Goal: Task Accomplishment & Management: Manage account settings

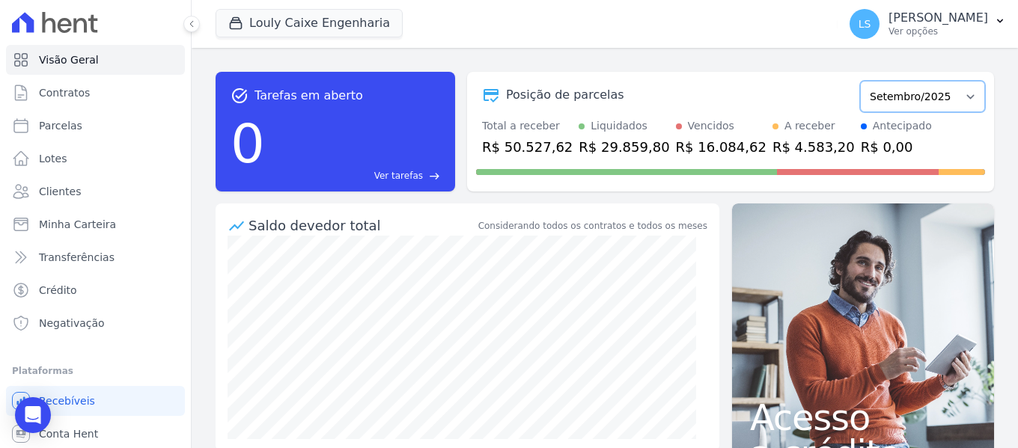
click at [910, 99] on select "Setembro/2024 Outubro/2024 Novembro/2024 Dezembro/2024 Janeiro/2025 Fevereiro/2…" at bounding box center [922, 96] width 125 height 31
click at [889, 18] on p "[PERSON_NAME]" at bounding box center [939, 17] width 100 height 15
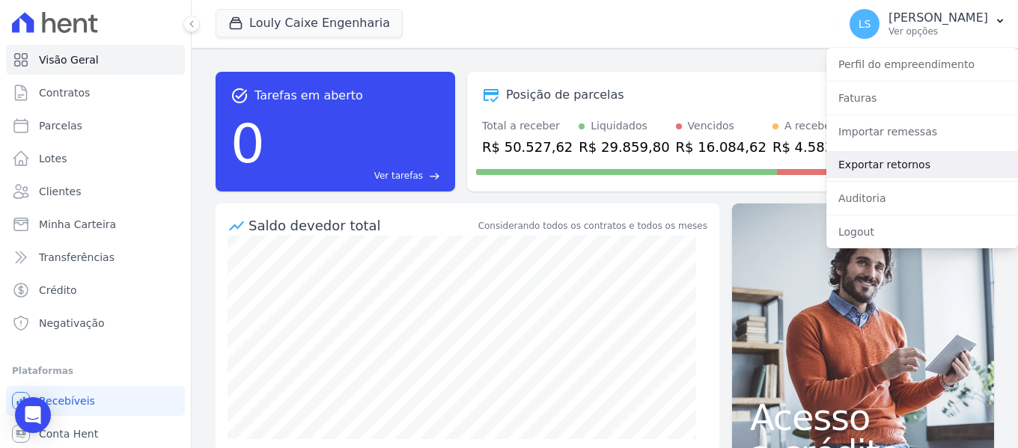
click at [869, 168] on link "Exportar retornos" at bounding box center [922, 164] width 192 height 27
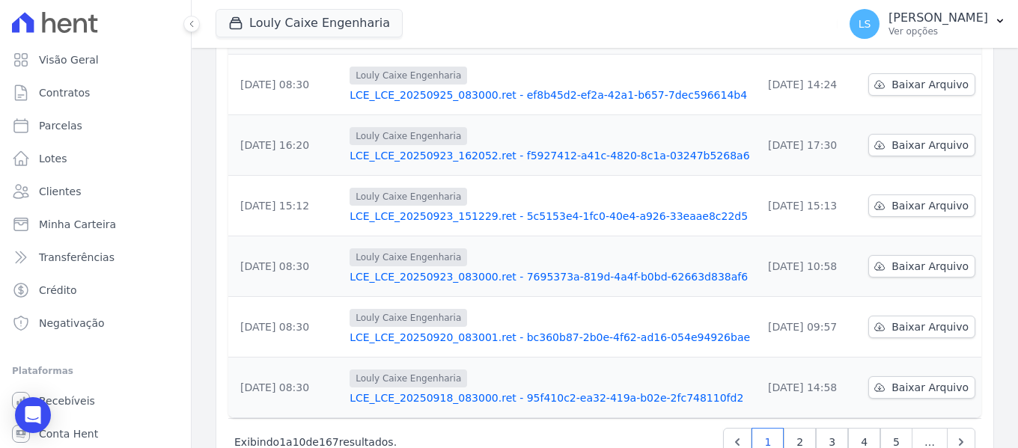
scroll to position [498, 0]
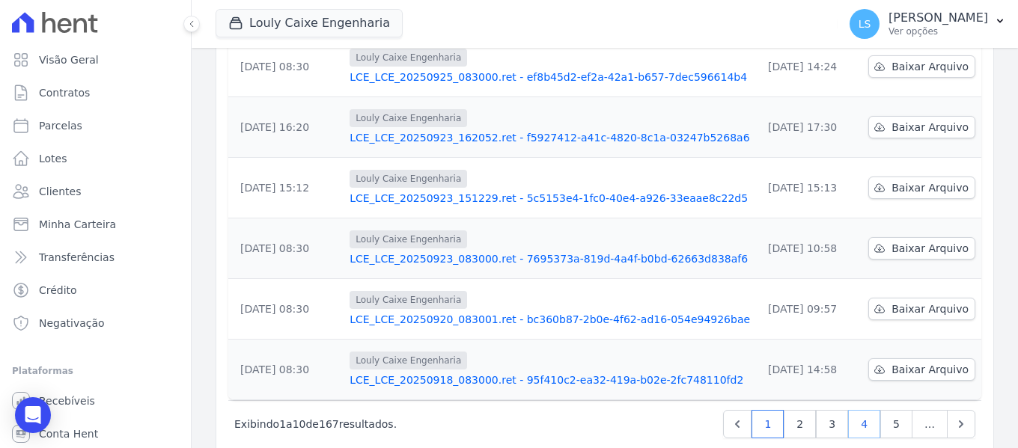
click at [853, 410] on link "4" at bounding box center [864, 424] width 32 height 28
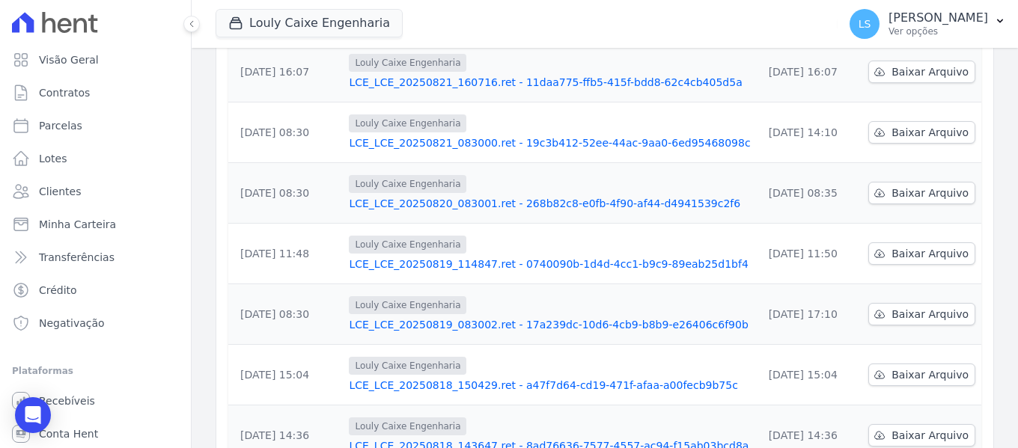
scroll to position [498, 0]
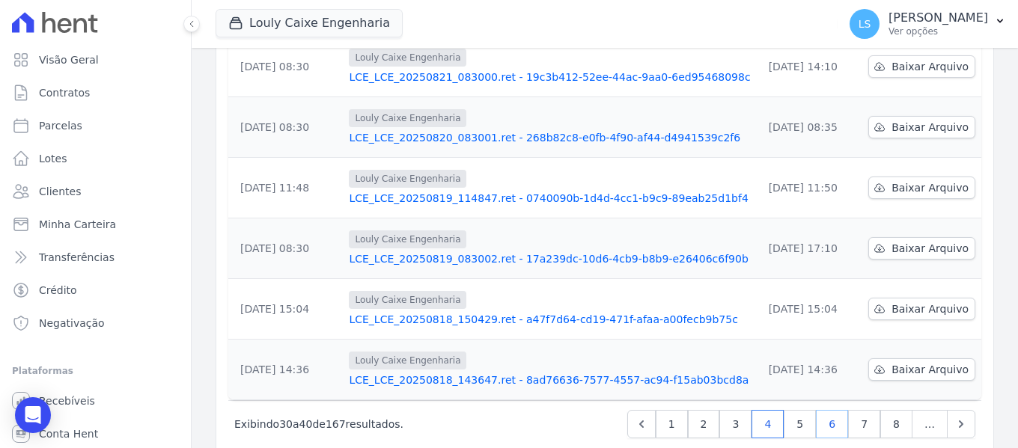
click at [820, 410] on link "6" at bounding box center [832, 424] width 32 height 28
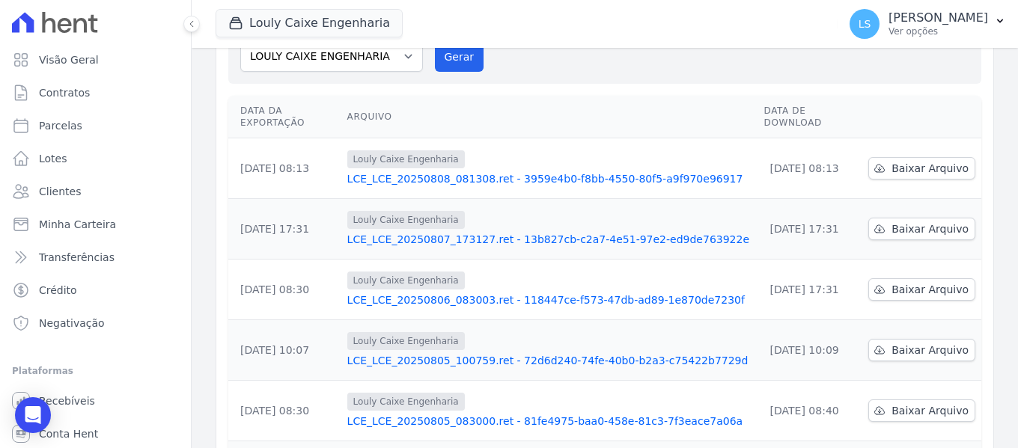
scroll to position [75, 0]
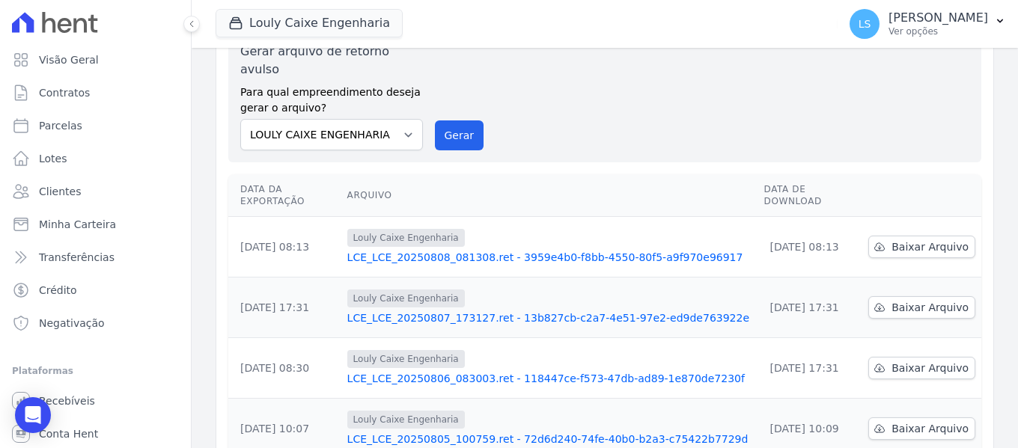
click at [436, 250] on link "LCE_LCE_20250808_081308.ret - 3959e4b0-f8bb-4550-80f5-a9f970e96917" at bounding box center [549, 257] width 405 height 15
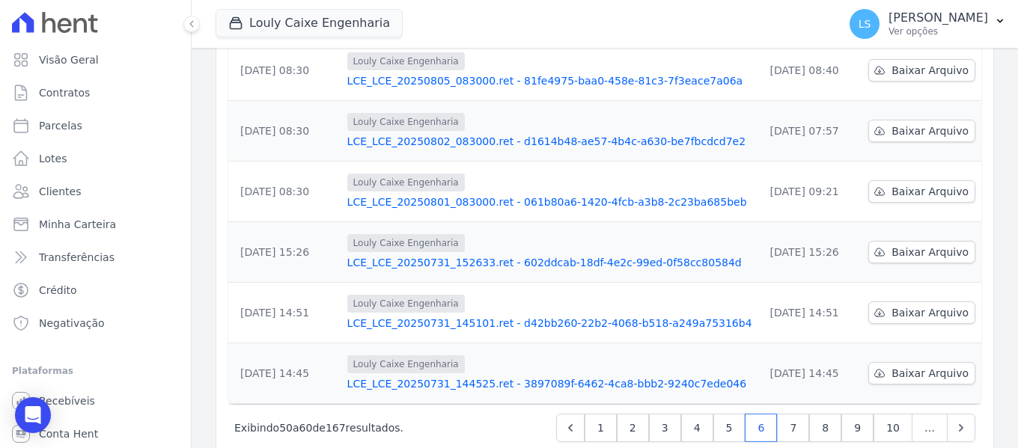
scroll to position [498, 0]
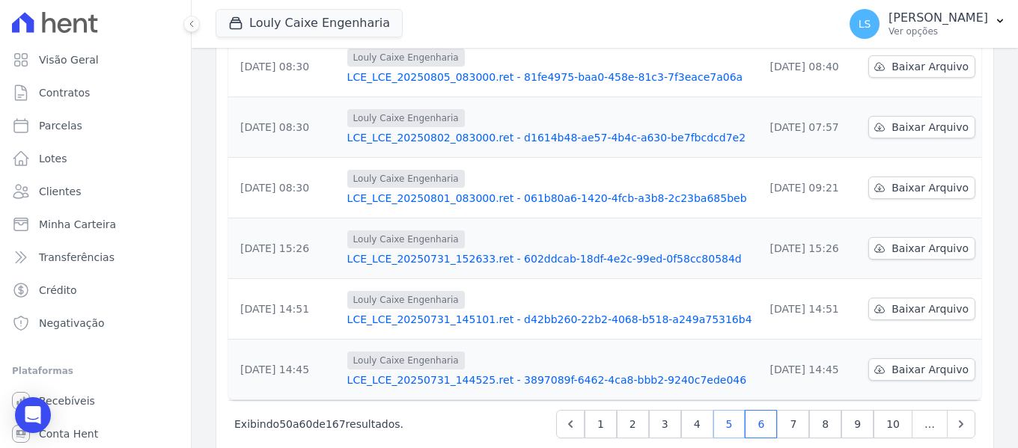
click at [729, 410] on link "5" at bounding box center [729, 424] width 32 height 28
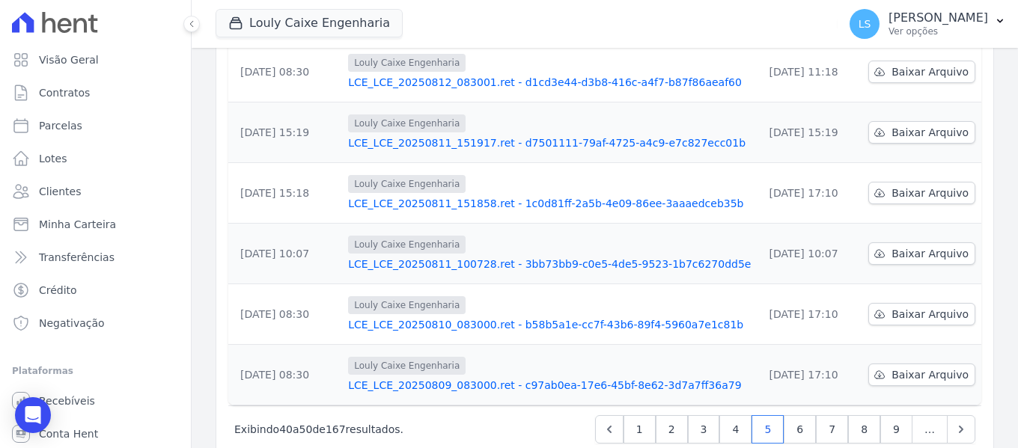
scroll to position [498, 0]
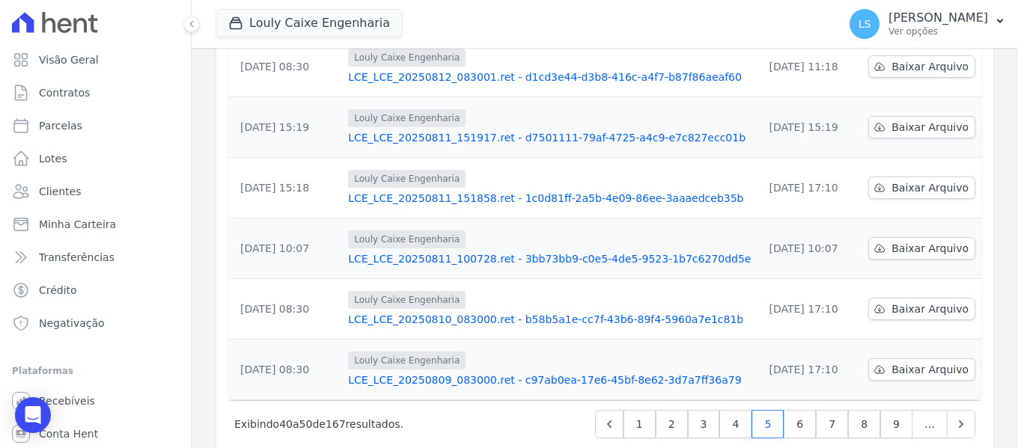
click at [516, 373] on link "LCE_LCE_20250809_083000.ret - c97ab0ea-17e6-45bf-8e62-3d7a7ff36a79" at bounding box center [549, 380] width 403 height 15
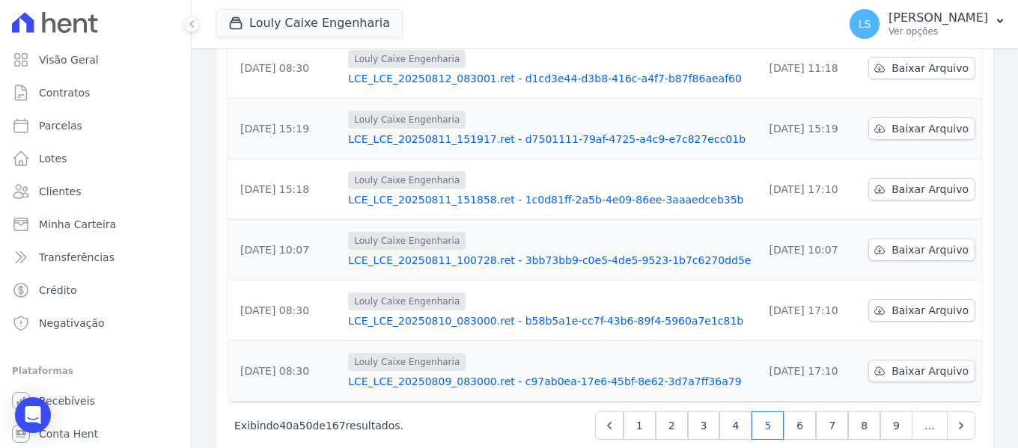
scroll to position [603, 0]
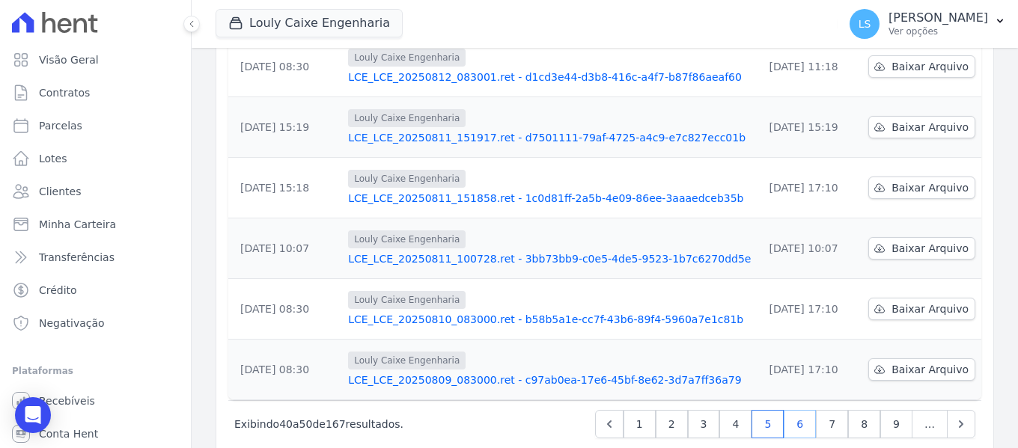
click at [787, 410] on link "6" at bounding box center [800, 424] width 32 height 28
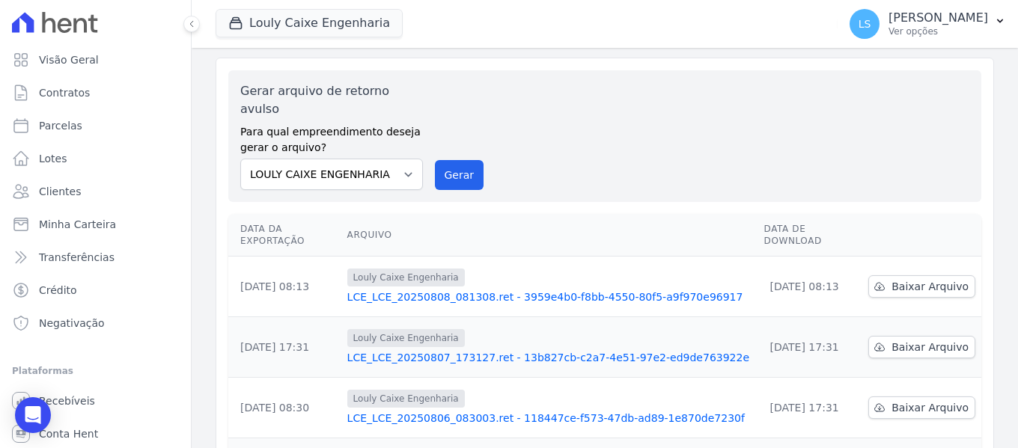
scroll to position [150, 0]
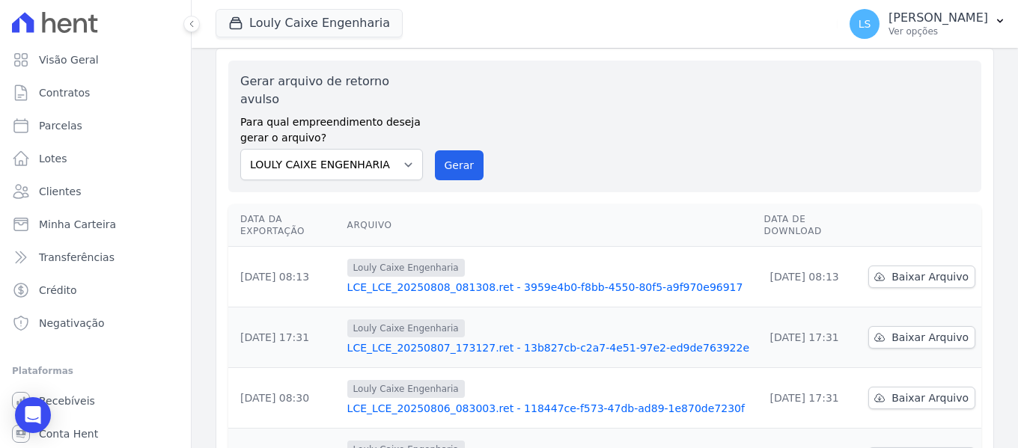
click at [540, 280] on link "LCE_LCE_20250808_081308.ret - 3959e4b0-f8bb-4550-80f5-a9f970e96917" at bounding box center [549, 287] width 405 height 15
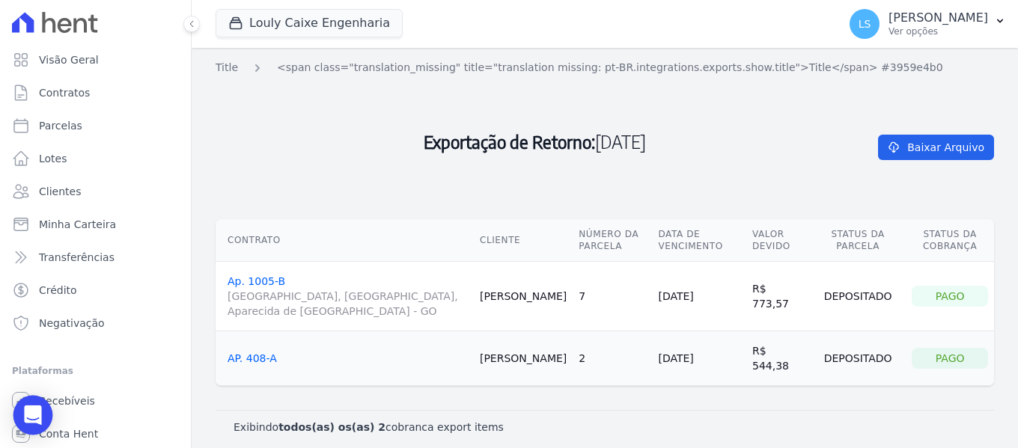
click at [29, 416] on icon "Open Intercom Messenger" at bounding box center [32, 415] width 17 height 19
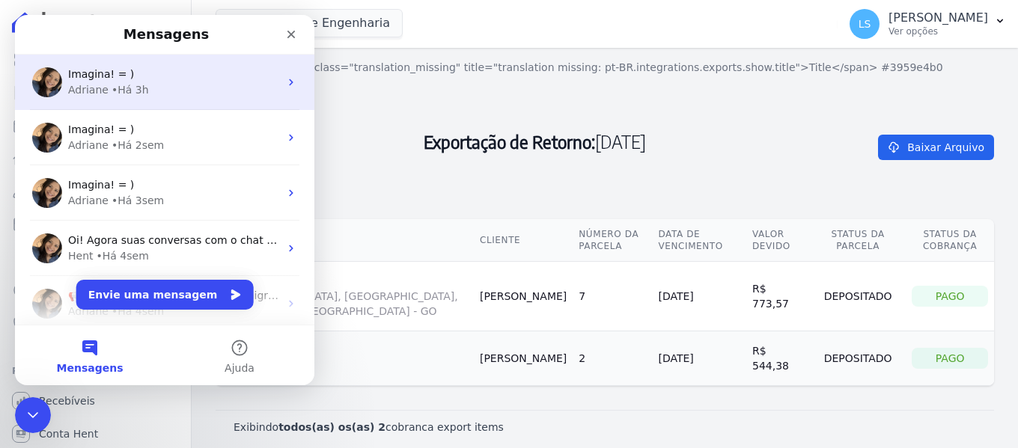
click at [159, 82] on div "Adriane • Há 3h" at bounding box center [173, 90] width 211 height 16
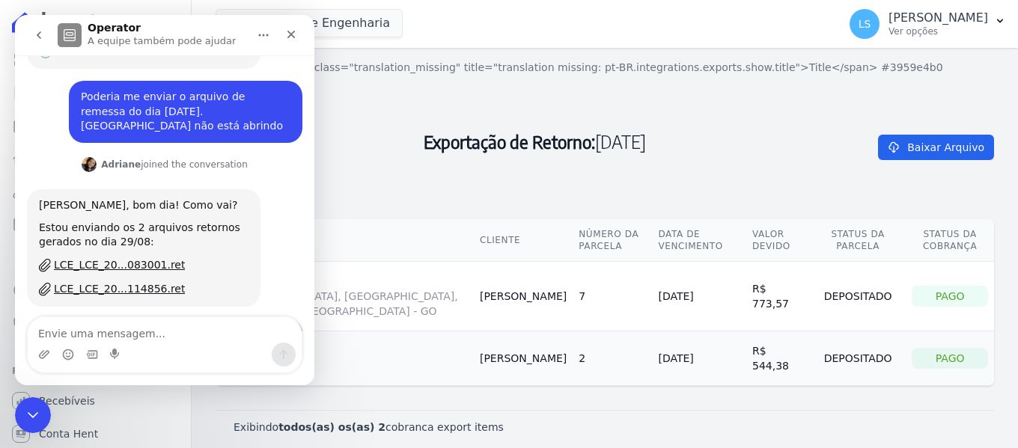
scroll to position [94, 0]
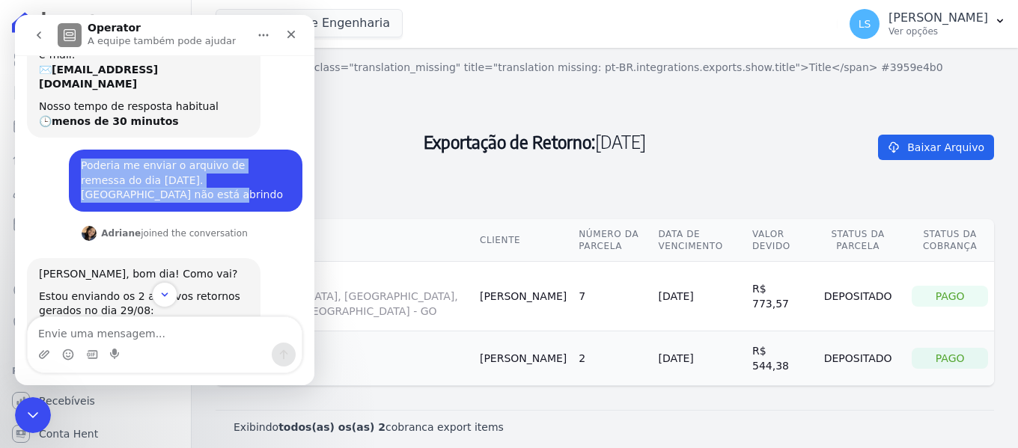
drag, startPoint x: 73, startPoint y: 149, endPoint x: 283, endPoint y: 168, distance: 210.5
click at [283, 168] on div "Poderia me enviar o arquivo de remessa do dia 29/08/2025. Arquivo não está abri…" at bounding box center [186, 181] width 234 height 62
copy div "Poderia me enviar o arquivo de remessa do dia [DATE]. [GEOGRAPHIC_DATA] não est…"
click at [170, 296] on icon "Scroll to bottom" at bounding box center [164, 294] width 13 height 13
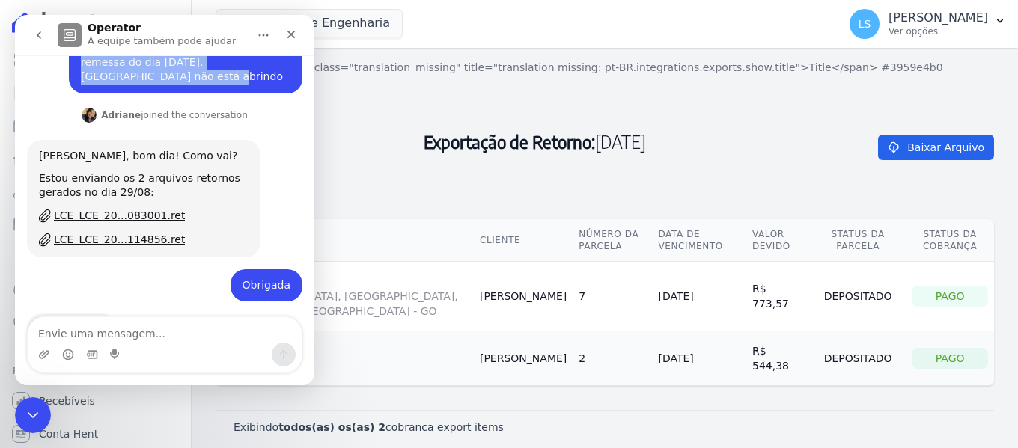
scroll to position [243, 0]
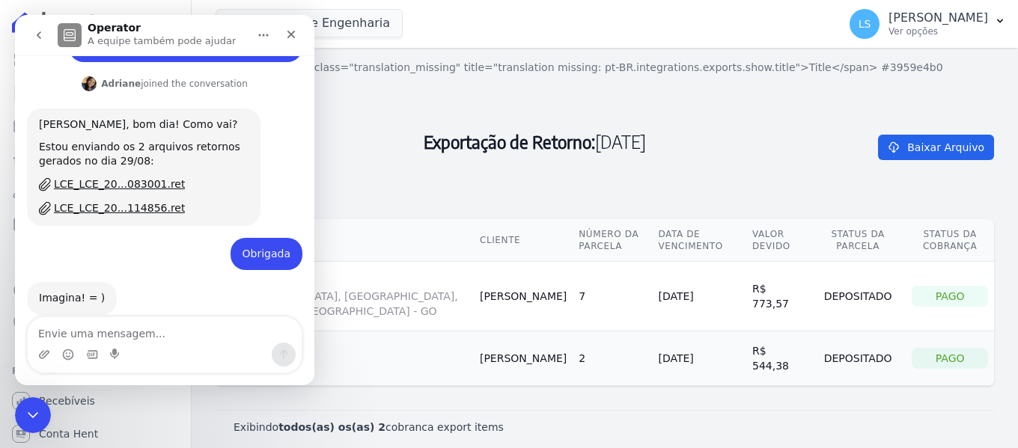
click at [39, 28] on button "go back" at bounding box center [39, 35] width 28 height 28
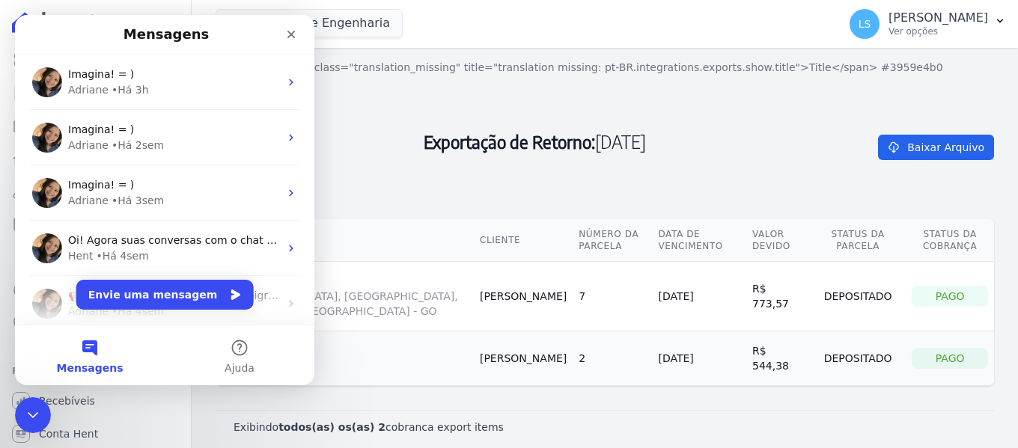
click at [693, 148] on h2 "Exportação de Retorno: 08/08/2025" at bounding box center [535, 142] width 639 height 132
click at [293, 31] on icon "Fechar" at bounding box center [291, 34] width 12 height 12
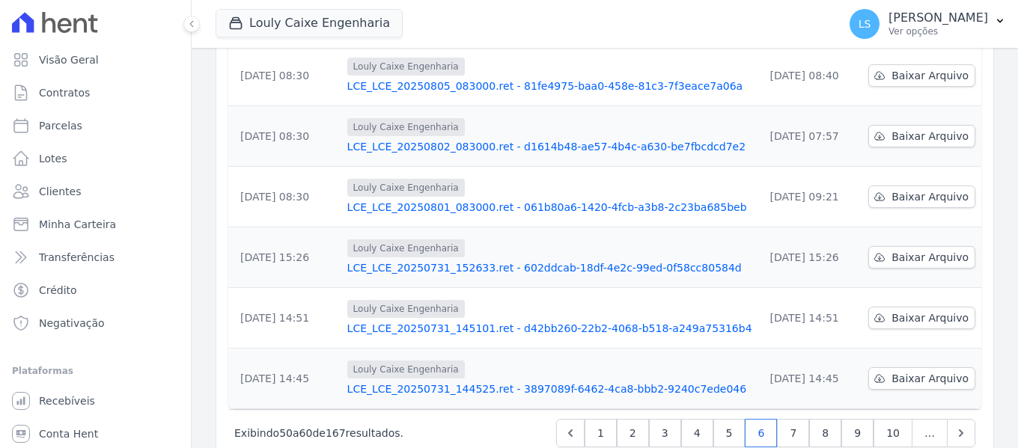
scroll to position [603, 0]
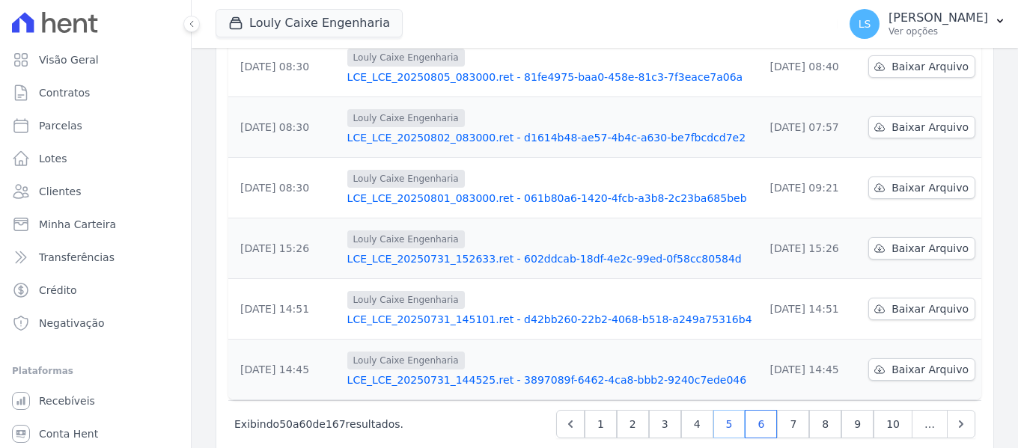
click at [725, 410] on link "5" at bounding box center [729, 424] width 32 height 28
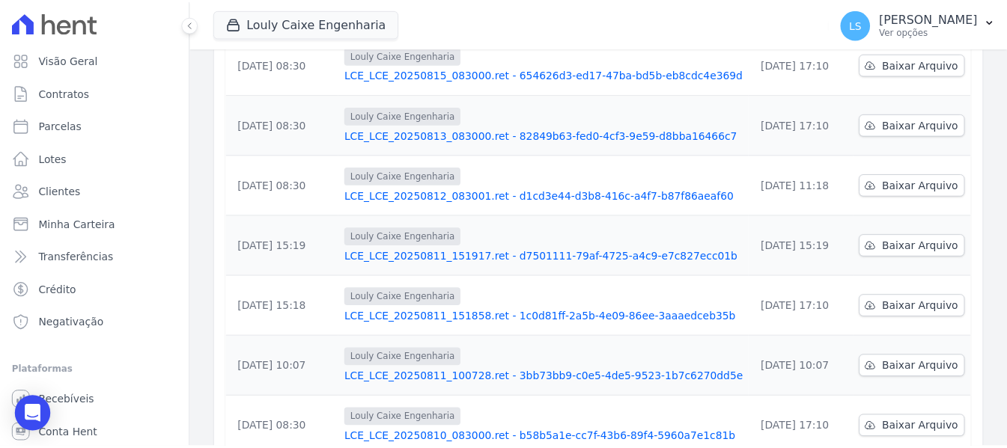
scroll to position [603, 0]
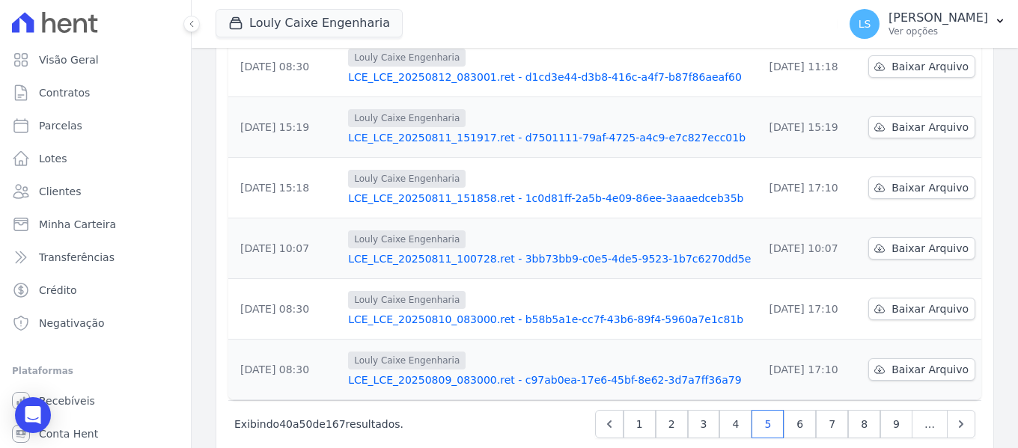
click at [454, 373] on link "LCE_LCE_20250809_083000.ret - c97ab0ea-17e6-45bf-8e62-3d7a7ff36a79" at bounding box center [549, 380] width 403 height 15
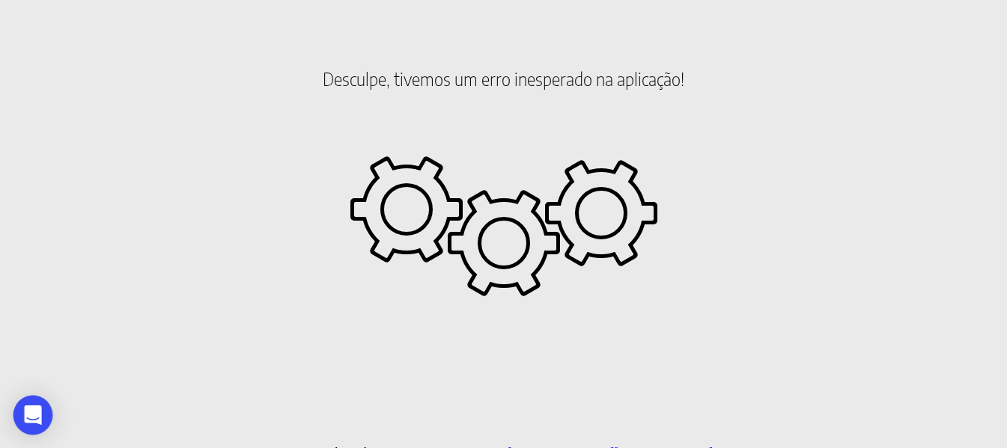
click at [31, 405] on div "Open Intercom Messenger" at bounding box center [33, 416] width 40 height 40
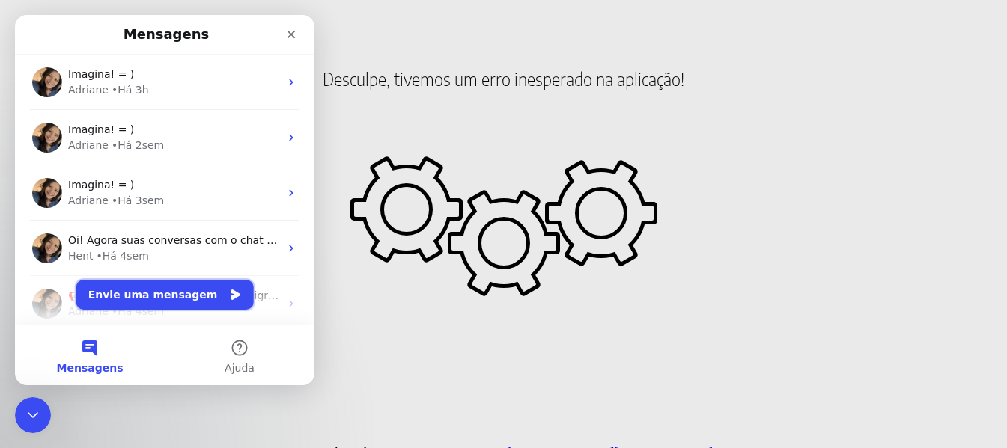
click at [149, 292] on button "Envie uma mensagem" at bounding box center [164, 295] width 177 height 30
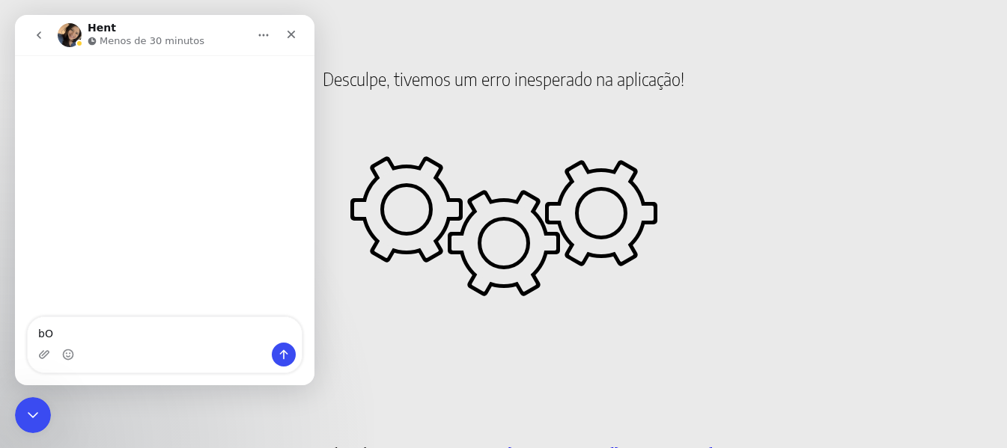
type textarea "b"
type textarea "Boa tarde, Poderia me enviar o arquivo de remessa do dia 29/08/2025. Arquivo nã…"
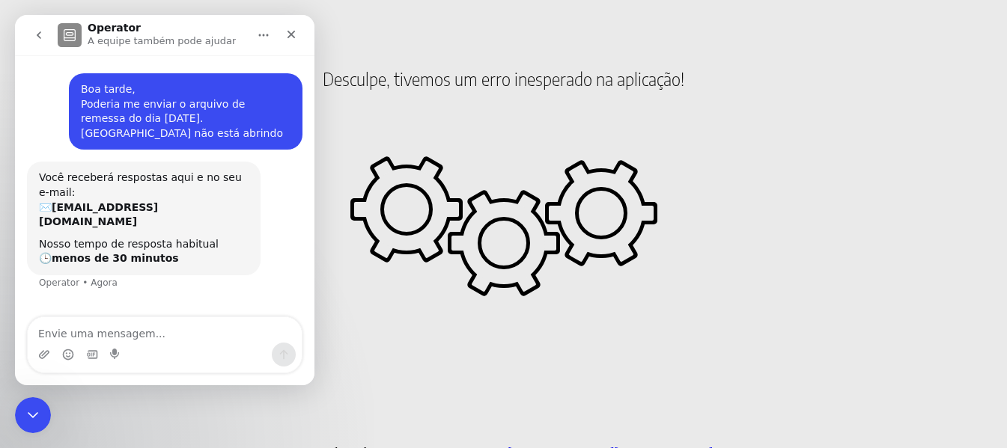
click at [713, 171] on html "Desculpe, tivemos um erro inesperado na aplicação! Precisa de ajuda? Entre em c…" at bounding box center [503, 85] width 1007 height 171
click at [290, 37] on icon "Fechar" at bounding box center [291, 34] width 12 height 12
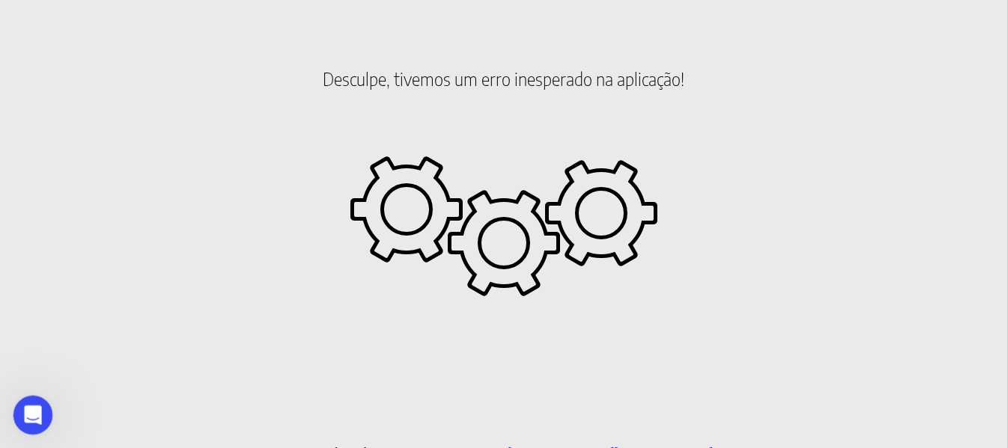
click at [35, 411] on icon "Abertura do Messenger da Intercom" at bounding box center [31, 413] width 25 height 25
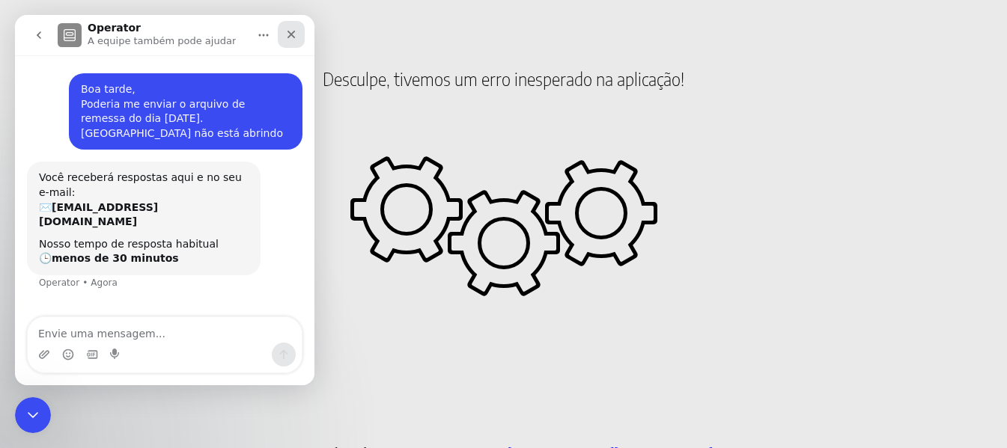
click at [291, 34] on icon "Fechar" at bounding box center [291, 35] width 8 height 8
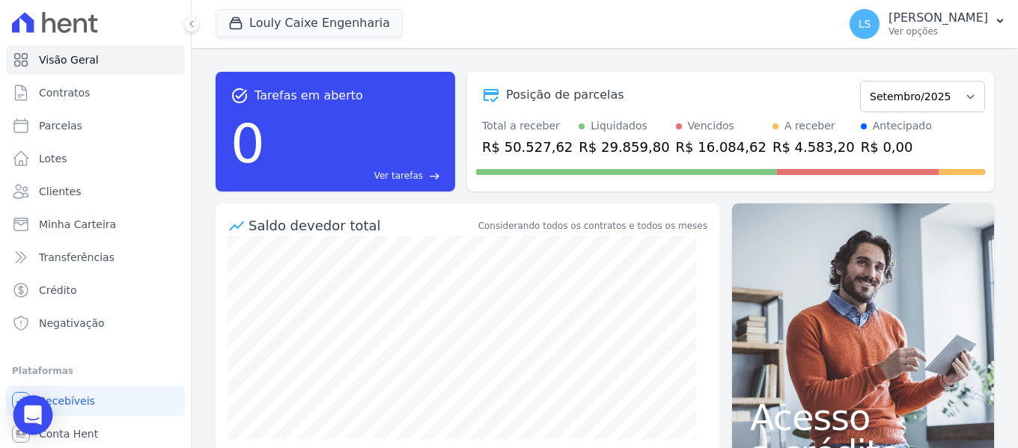
click at [25, 409] on icon "Open Intercom Messenger" at bounding box center [32, 415] width 19 height 19
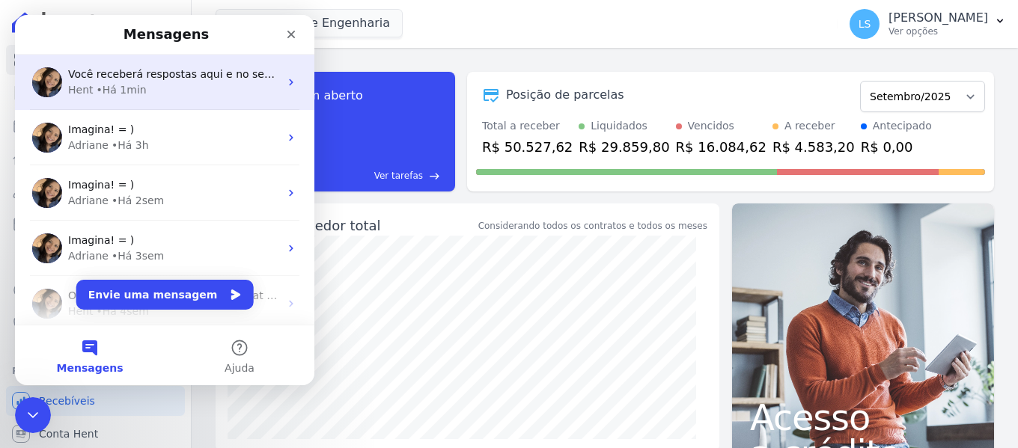
click at [135, 85] on div "• Há 1min" at bounding box center [122, 90] width 50 height 16
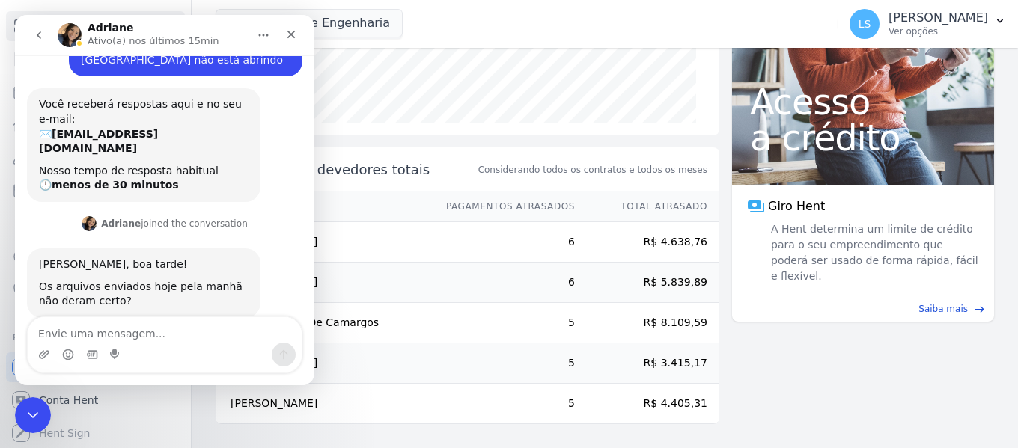
scroll to position [76, 0]
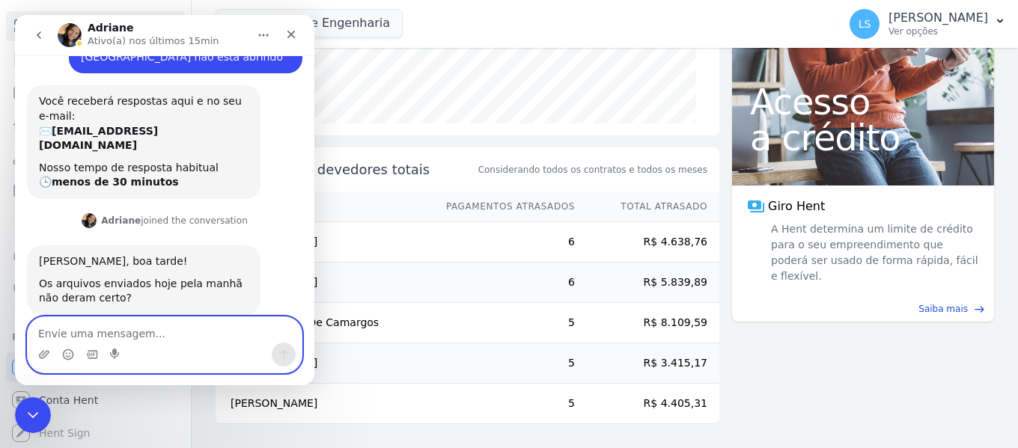
click at [112, 336] on textarea "Envie uma mensagem..." at bounding box center [165, 329] width 274 height 25
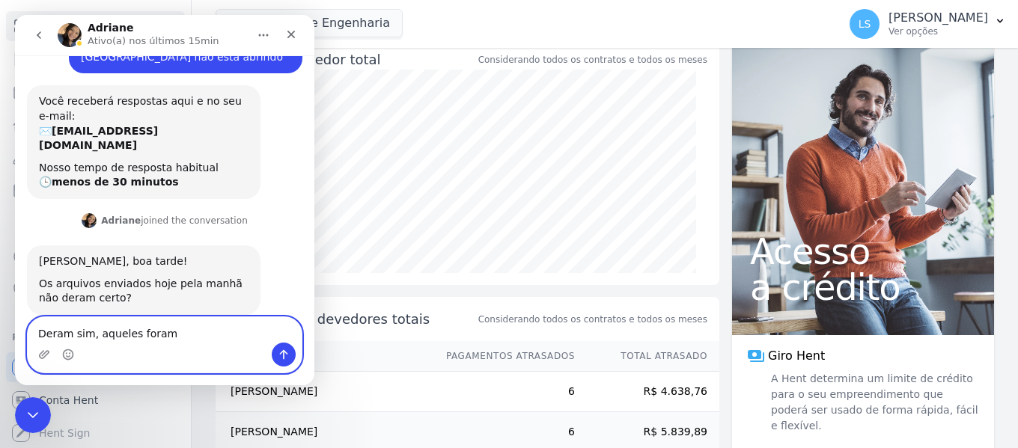
drag, startPoint x: 186, startPoint y: 335, endPoint x: 0, endPoint y: 339, distance: 185.7
click at [15, 339] on html "[PERSON_NAME](a) nos últimos 15min Boa tarde, Poderia me enviar o arquivo de re…" at bounding box center [164, 200] width 299 height 371
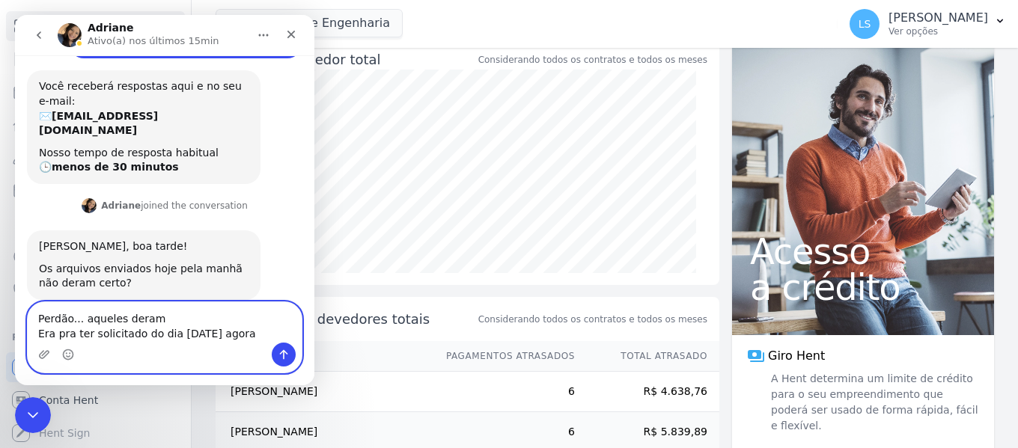
type textarea "Perdão... aqueles deram Era pra ter solicitado do dia [DATE] agora"
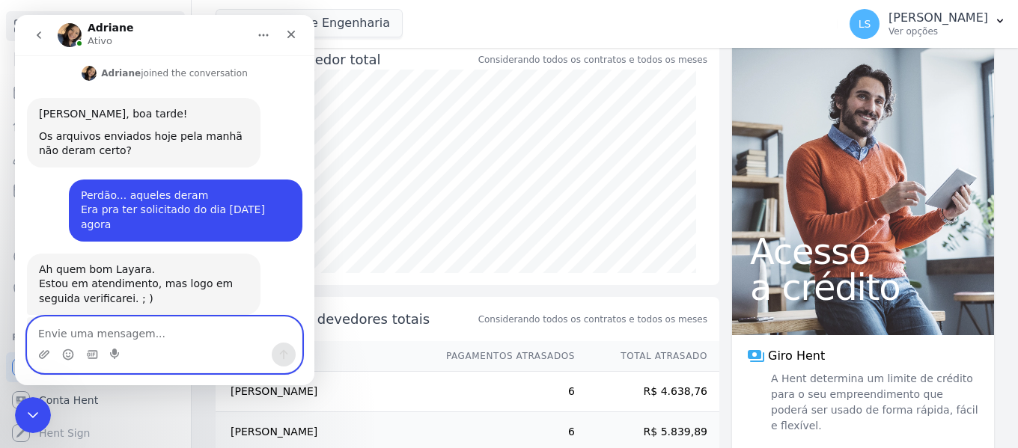
scroll to position [296, 0]
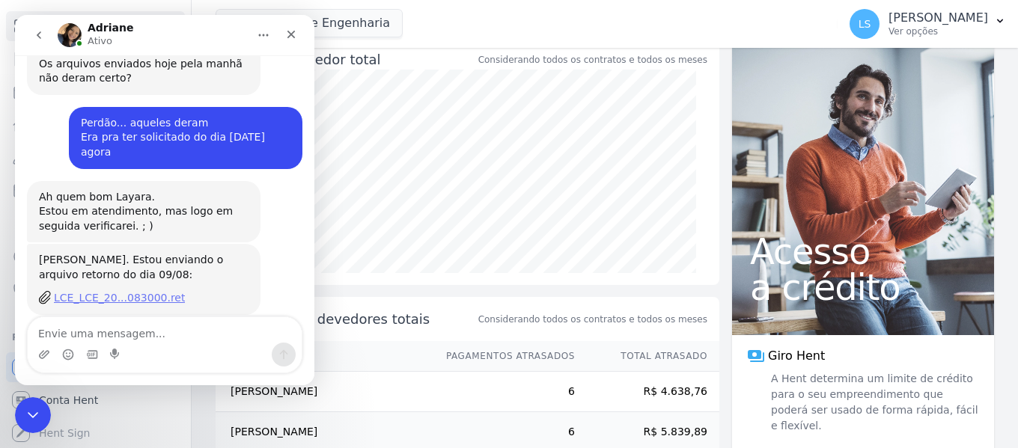
click at [85, 290] on div "LCE_LCE_20...083000.ret" at bounding box center [119, 298] width 131 height 16
click at [893, 32] on p "Ver opções" at bounding box center [939, 31] width 100 height 12
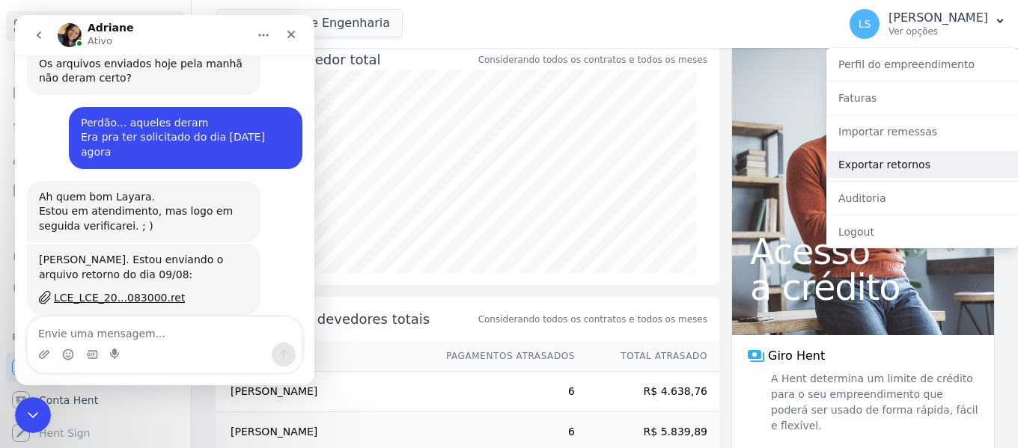
click at [915, 168] on link "Exportar retornos" at bounding box center [922, 164] width 192 height 27
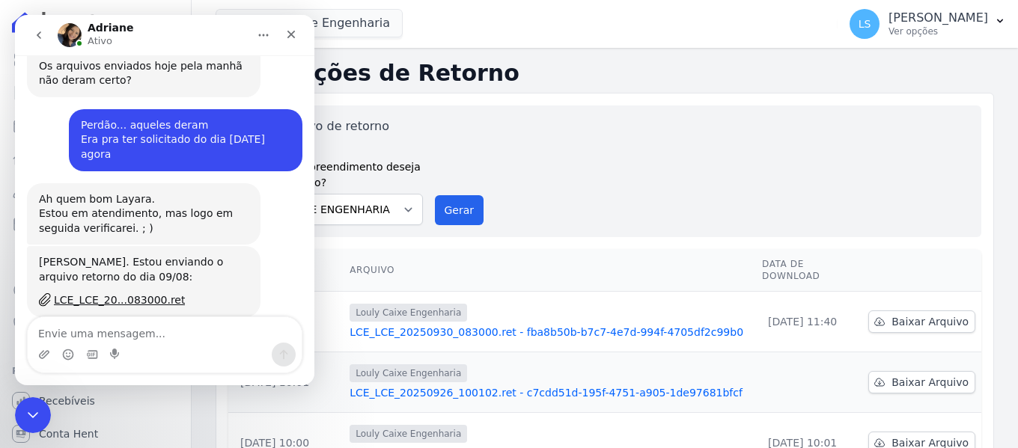
scroll to position [296, 0]
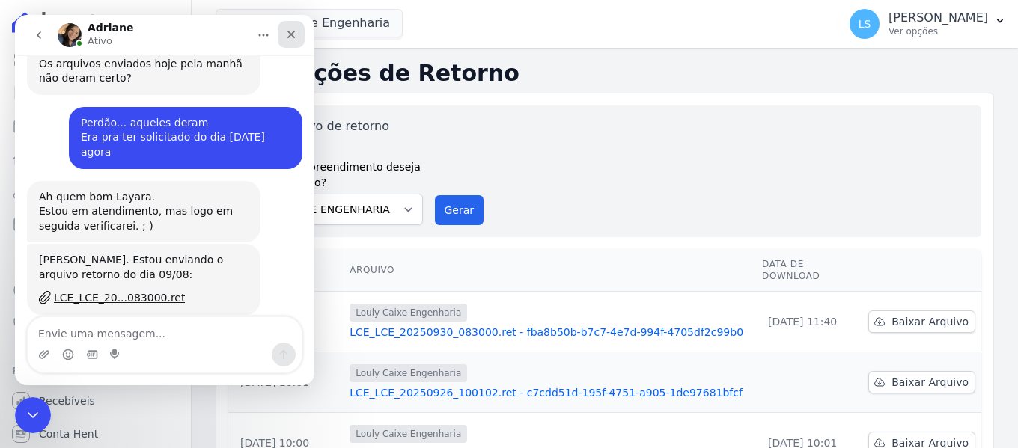
click at [294, 29] on icon "Fechar" at bounding box center [291, 34] width 12 height 12
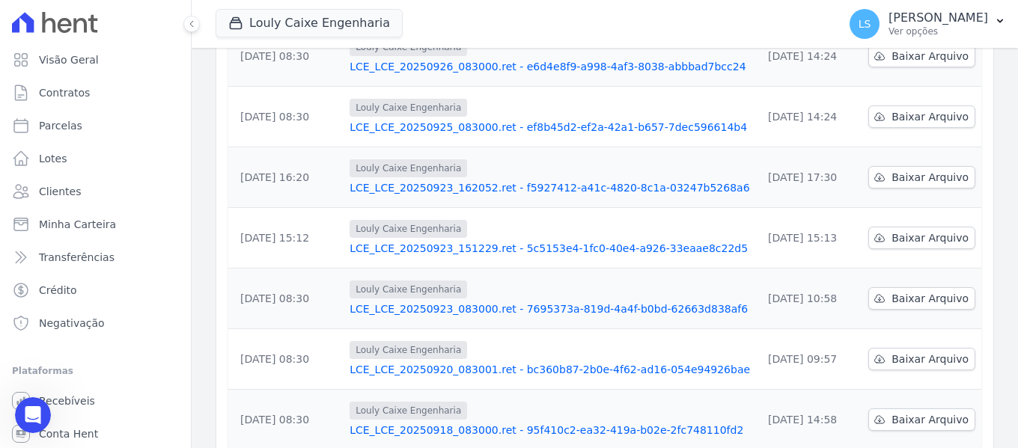
scroll to position [498, 0]
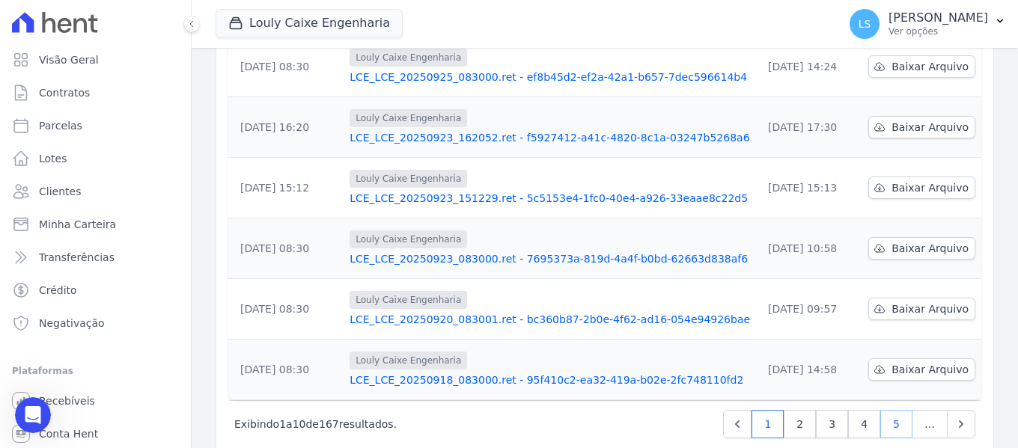
click at [891, 410] on link "5" at bounding box center [896, 424] width 32 height 28
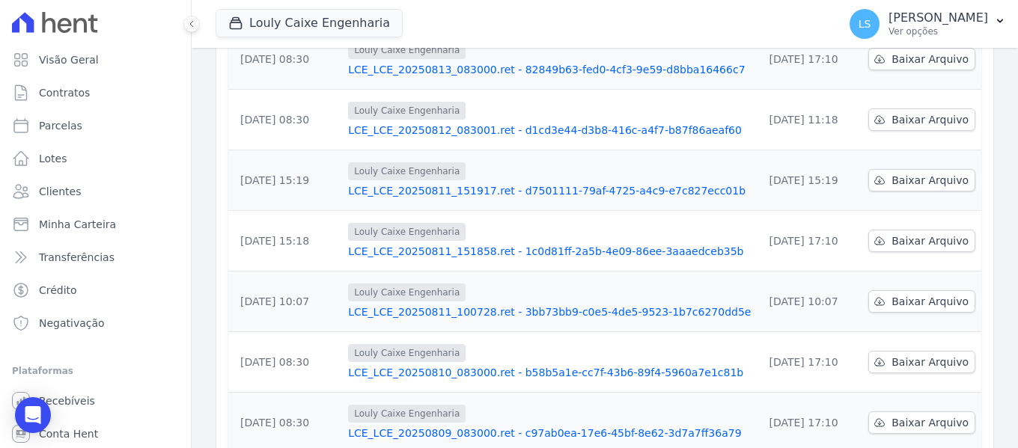
scroll to position [498, 0]
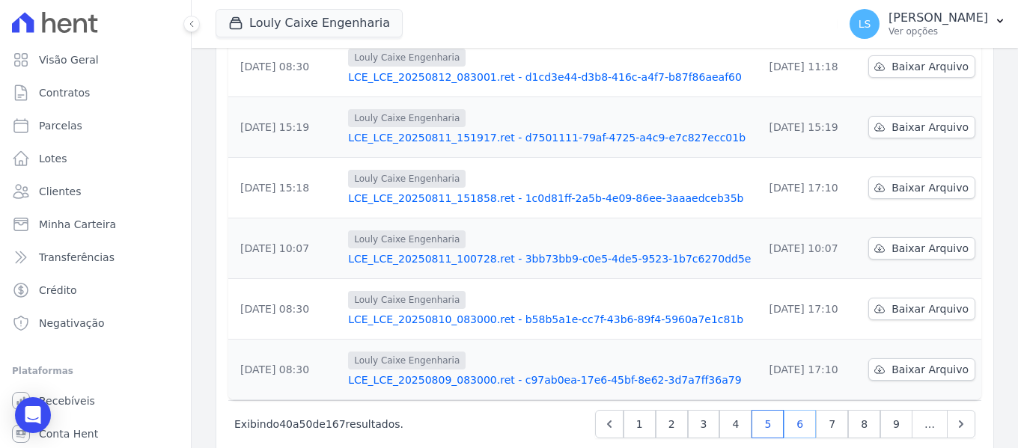
click at [789, 410] on link "6" at bounding box center [800, 424] width 32 height 28
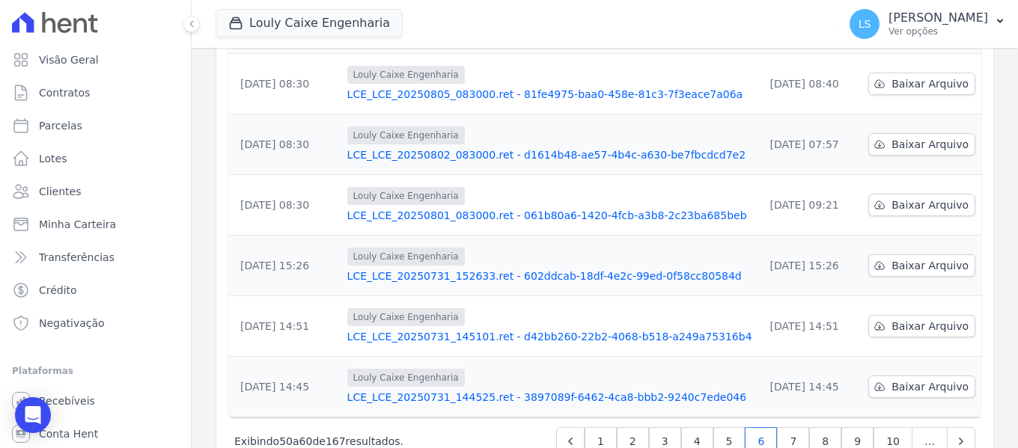
scroll to position [498, 0]
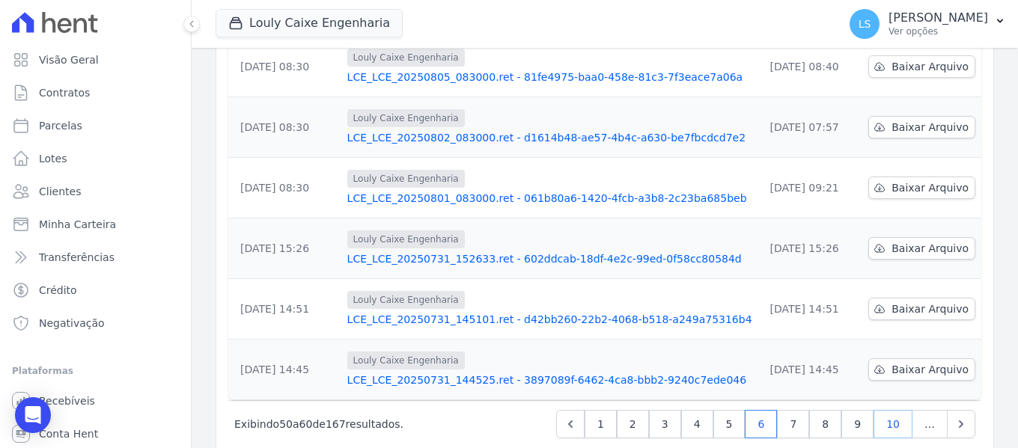
click at [886, 410] on link "10" at bounding box center [893, 424] width 39 height 28
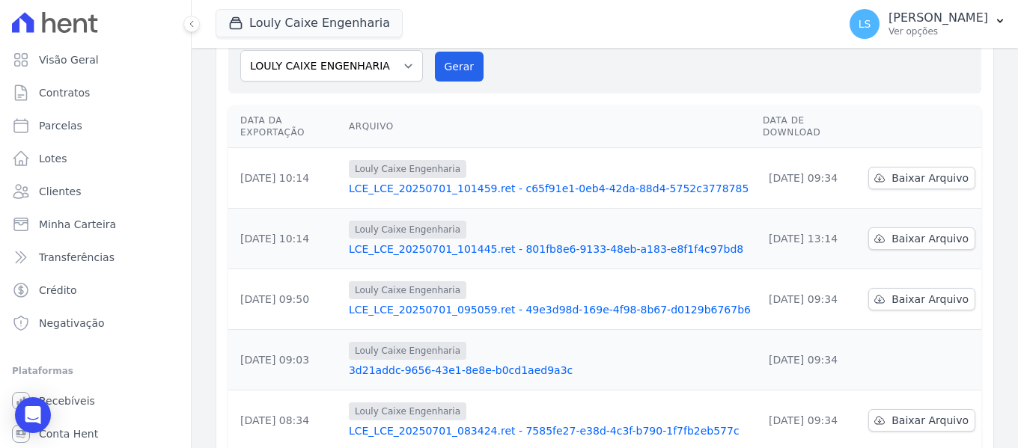
scroll to position [150, 0]
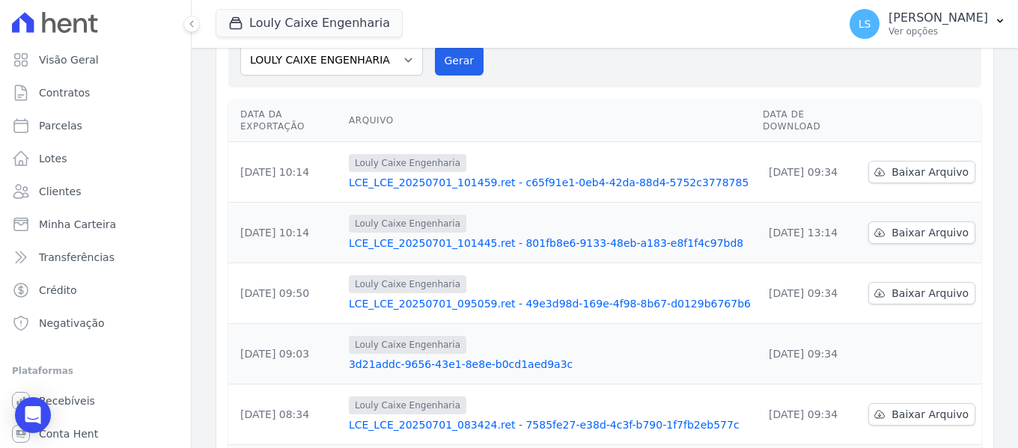
click at [502, 175] on link "LCE_LCE_20250701_101459.ret - c65f91e1-0eb4-42da-88d4-5752c3778785" at bounding box center [550, 182] width 402 height 15
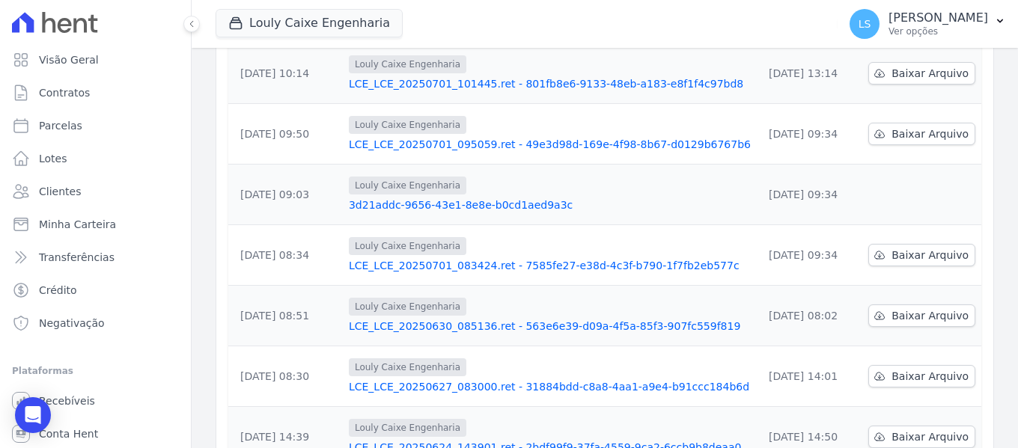
scroll to position [273, 0]
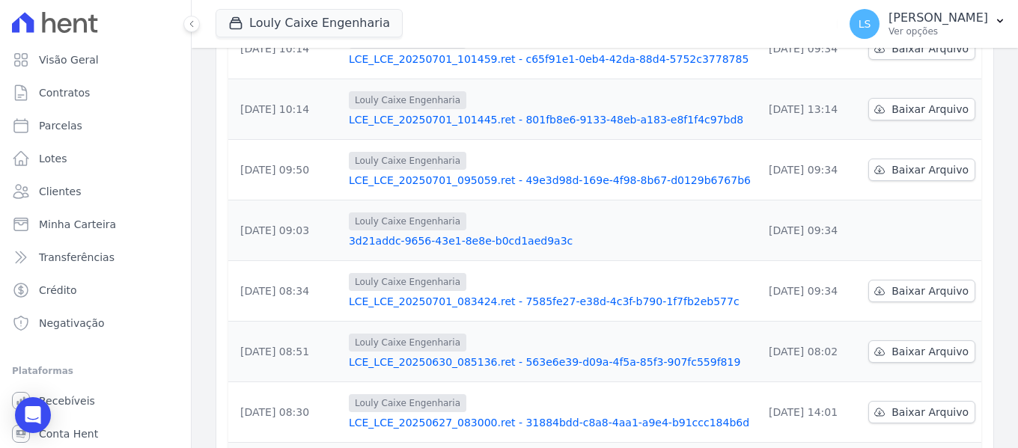
click at [490, 294] on link "LCE_LCE_20250701_083424.ret - 7585fe27-e38d-4c3f-b790-1f7fb2eb577c" at bounding box center [550, 301] width 402 height 15
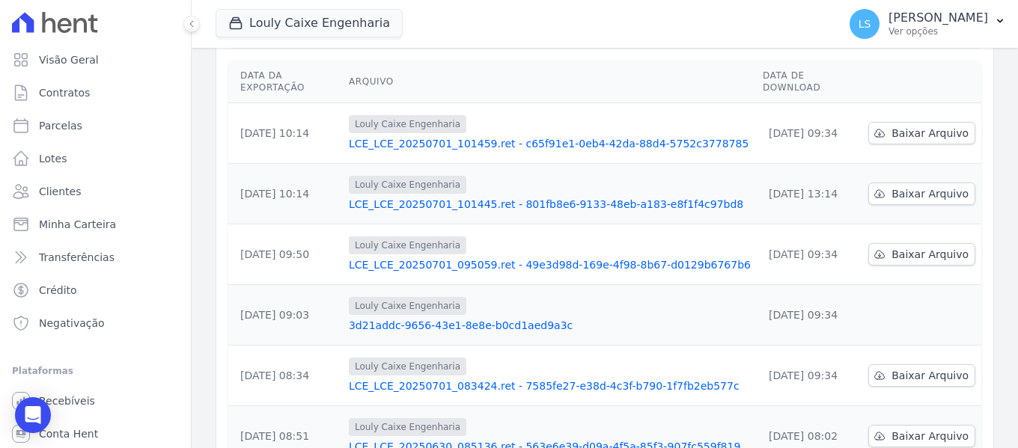
scroll to position [299, 0]
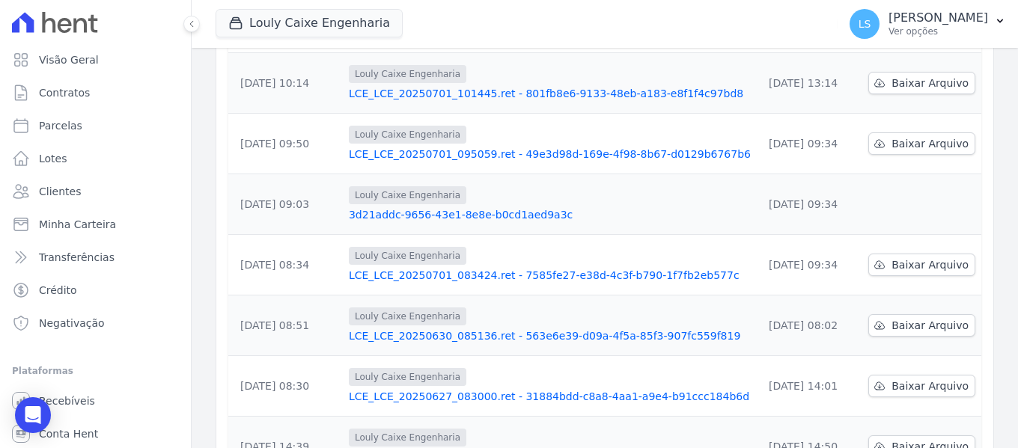
click at [436, 207] on link "3d21addc-9656-43e1-8e8e-b0cd1aed9a3c" at bounding box center [550, 214] width 402 height 15
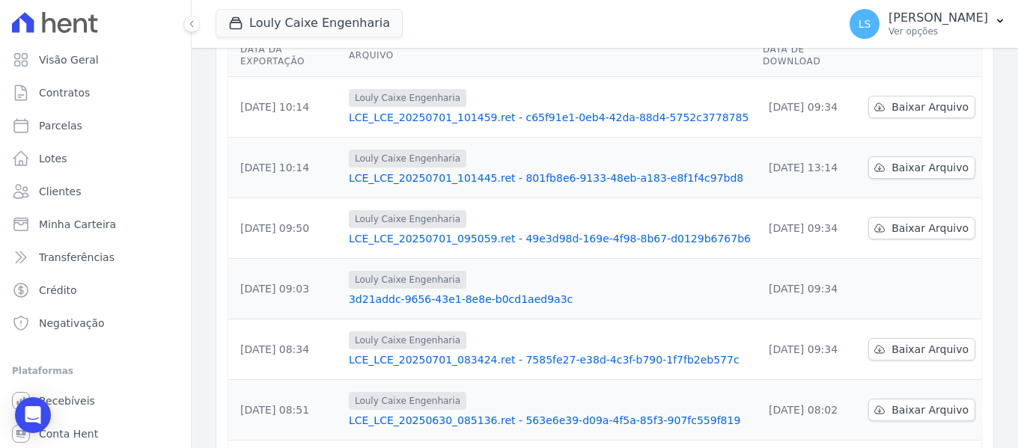
scroll to position [225, 0]
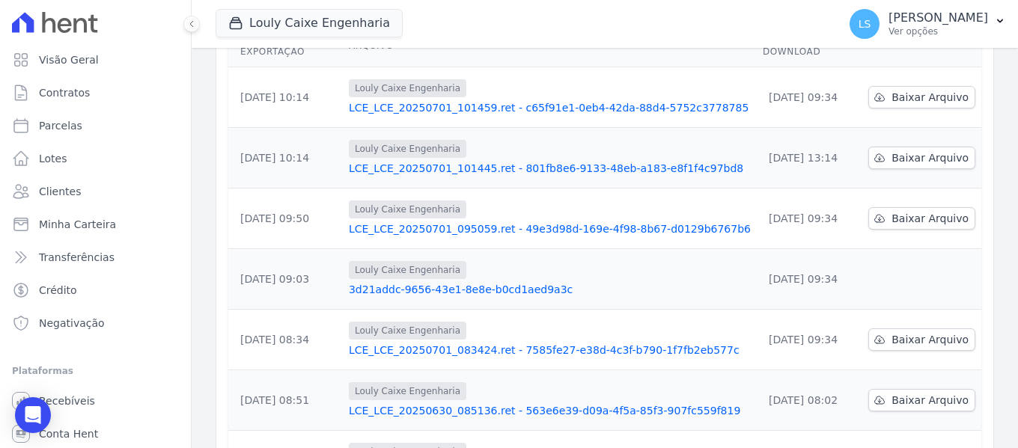
click at [415, 222] on link "LCE_LCE_20250701_095059.ret - 49e3d98d-169e-4f98-8b67-d0129b6767b6" at bounding box center [550, 229] width 402 height 15
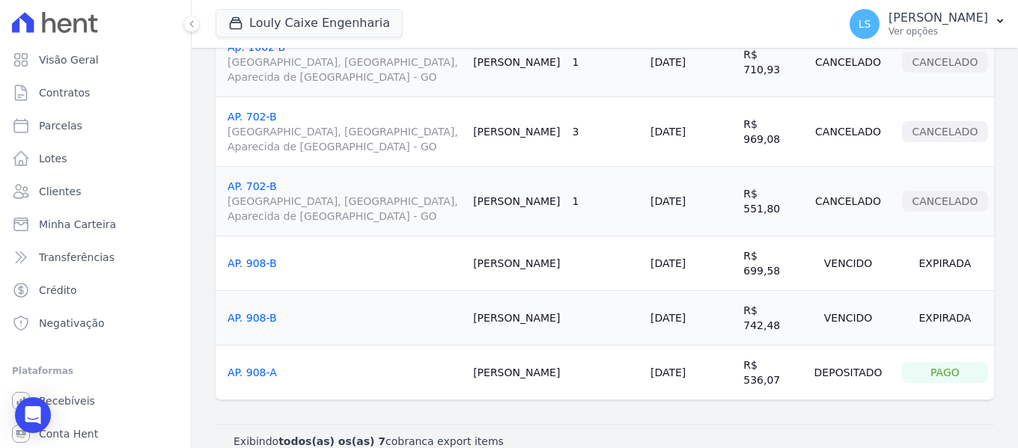
scroll to position [212, 0]
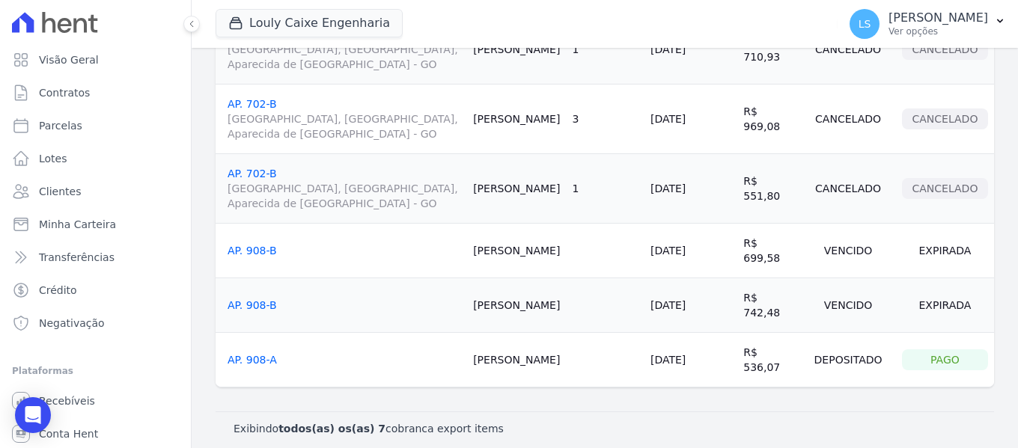
drag, startPoint x: 905, startPoint y: 250, endPoint x: 970, endPoint y: 248, distance: 65.2
click at [970, 248] on div "Expirada" at bounding box center [945, 250] width 86 height 21
click at [243, 252] on link "AP. 908-B" at bounding box center [252, 251] width 49 height 12
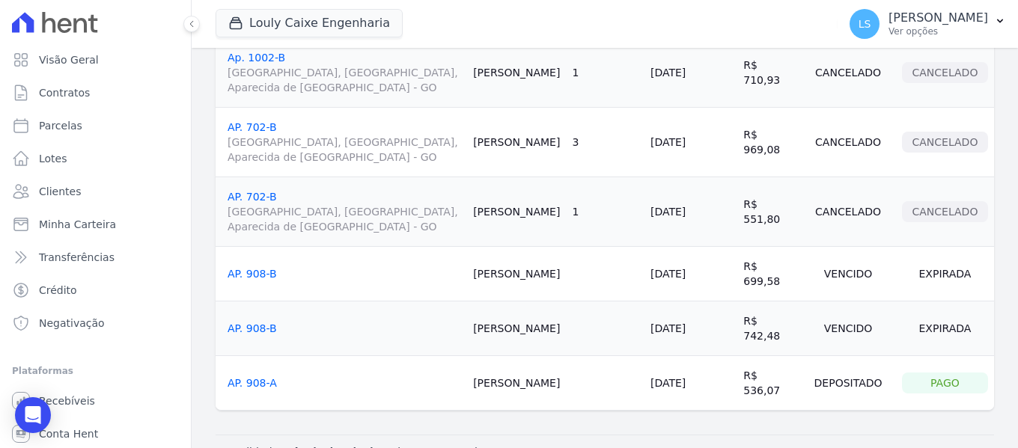
scroll to position [212, 0]
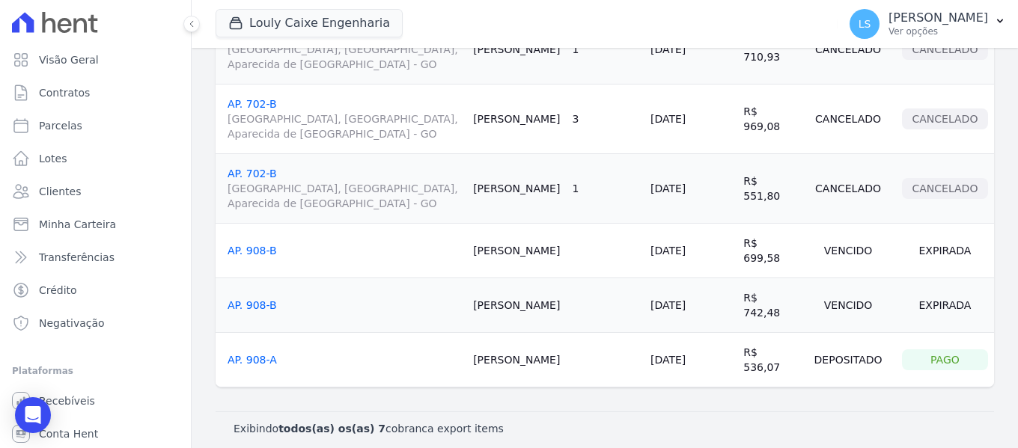
click at [237, 354] on link "AP. 908-A" at bounding box center [252, 360] width 49 height 12
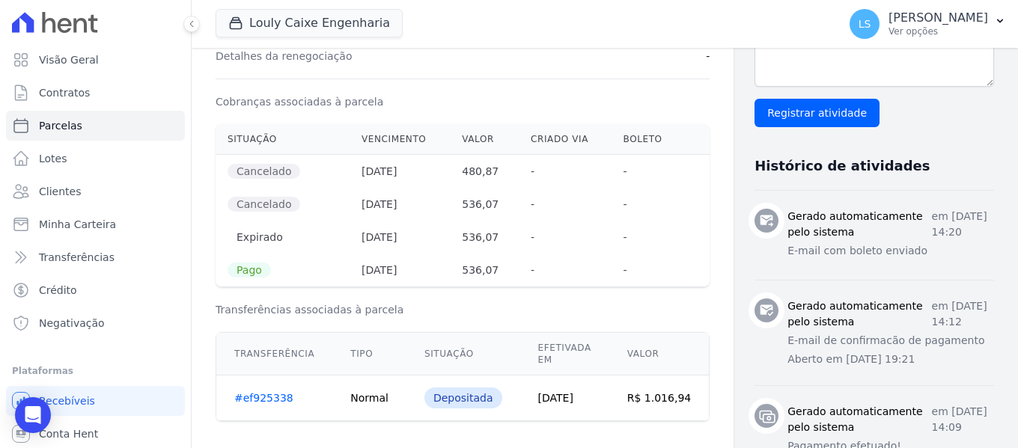
scroll to position [449, 0]
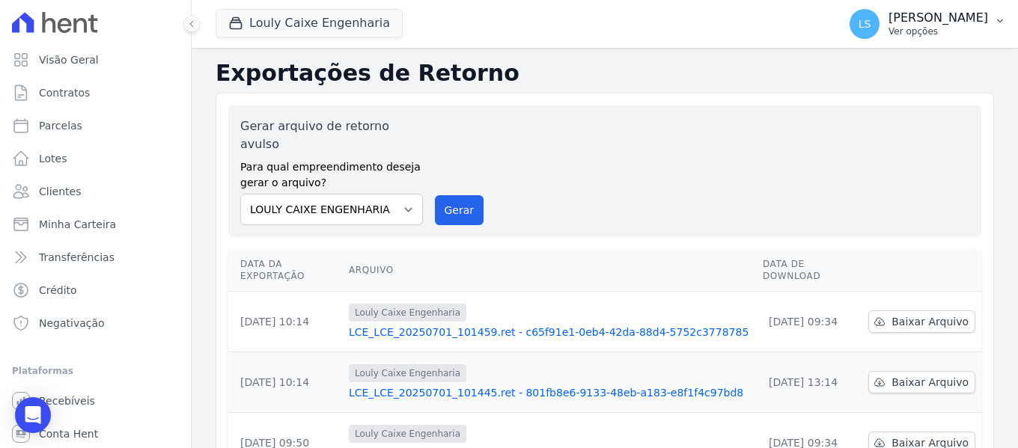
click at [889, 13] on p "[PERSON_NAME]" at bounding box center [939, 17] width 100 height 15
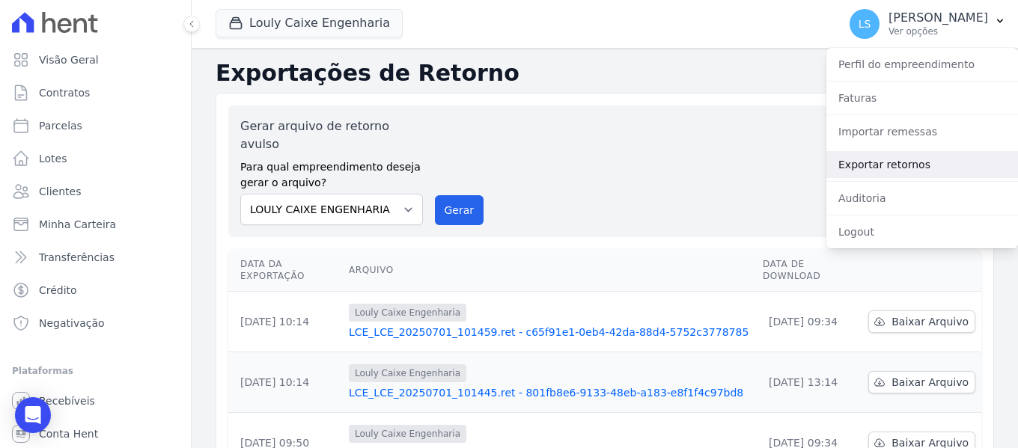
click at [896, 166] on link "Exportar retornos" at bounding box center [922, 164] width 192 height 27
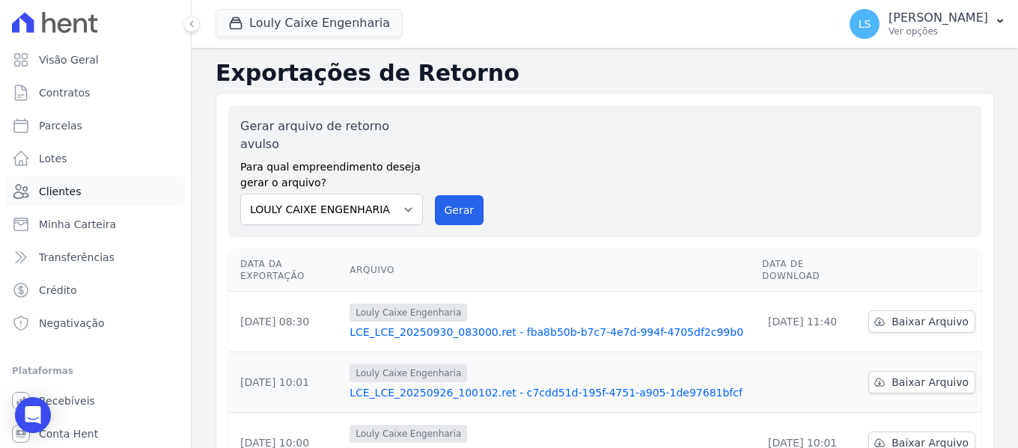
click at [52, 186] on span "Clientes" at bounding box center [60, 191] width 42 height 15
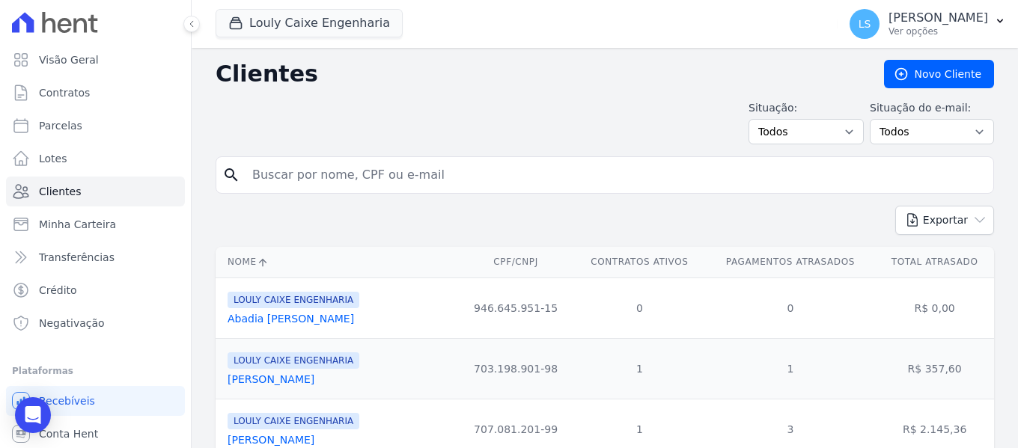
click at [393, 173] on input "search" at bounding box center [615, 175] width 744 height 30
paste input "[PERSON_NAME]"
type input "[PERSON_NAME]"
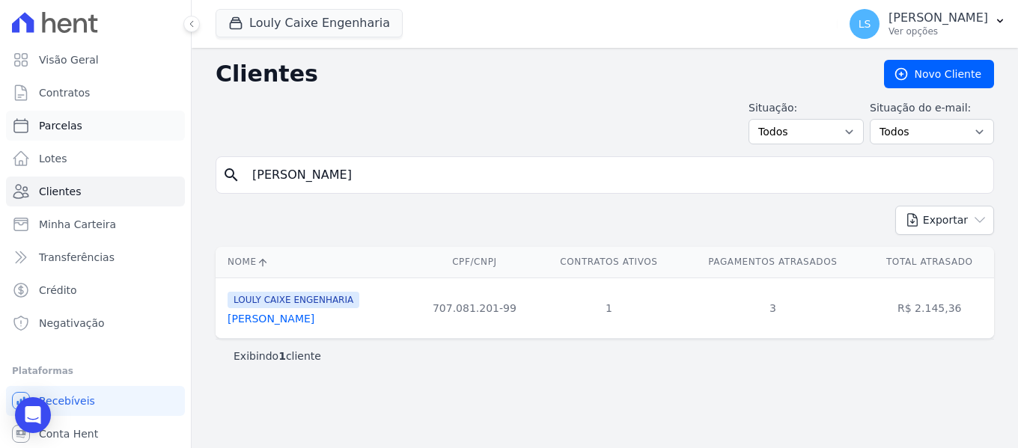
click at [104, 127] on link "Parcelas" at bounding box center [95, 126] width 179 height 30
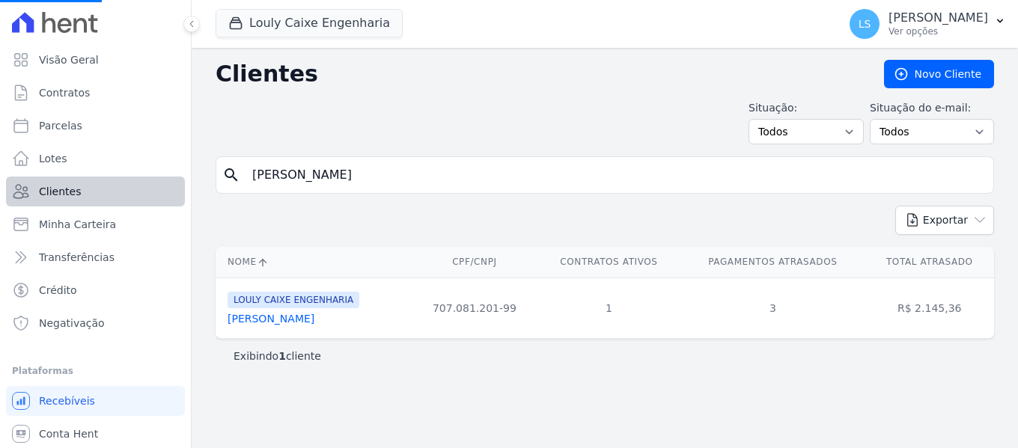
select select
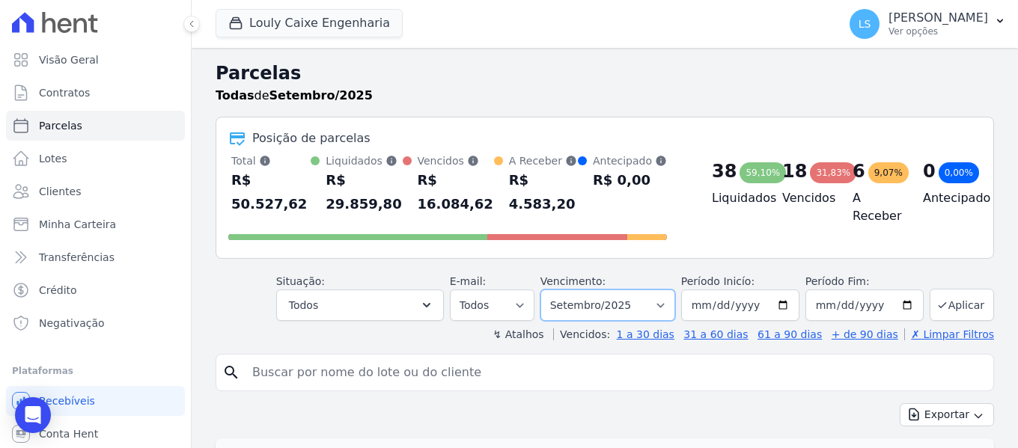
click at [650, 308] on select "Filtrar por período ──────── Todos os meses Setembro/2024 Outubro/2024 Novembro…" at bounding box center [607, 305] width 135 height 31
select select "07/2025"
click at [550, 290] on select "Filtrar por período ──────── Todos os meses Setembro/2024 Outubro/2024 Novembro…" at bounding box center [607, 305] width 135 height 31
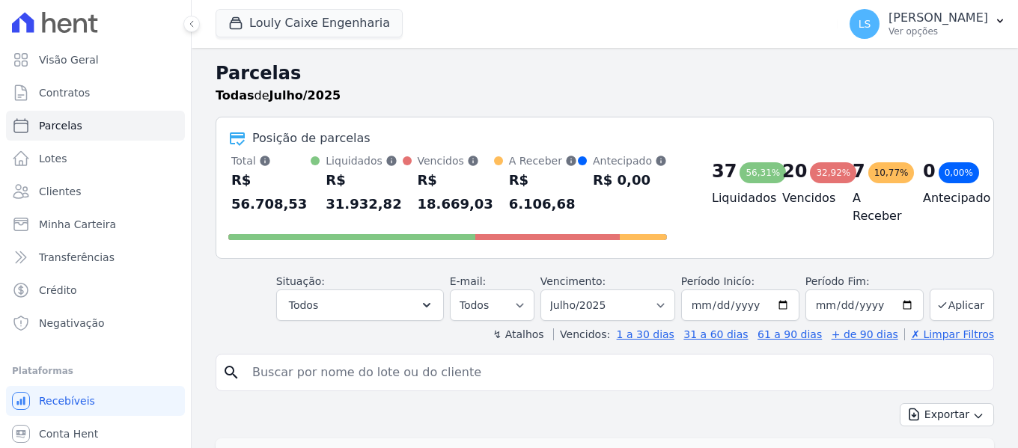
select select
click at [391, 383] on input "search" at bounding box center [615, 373] width 744 height 30
type input "[PERSON_NAME]"
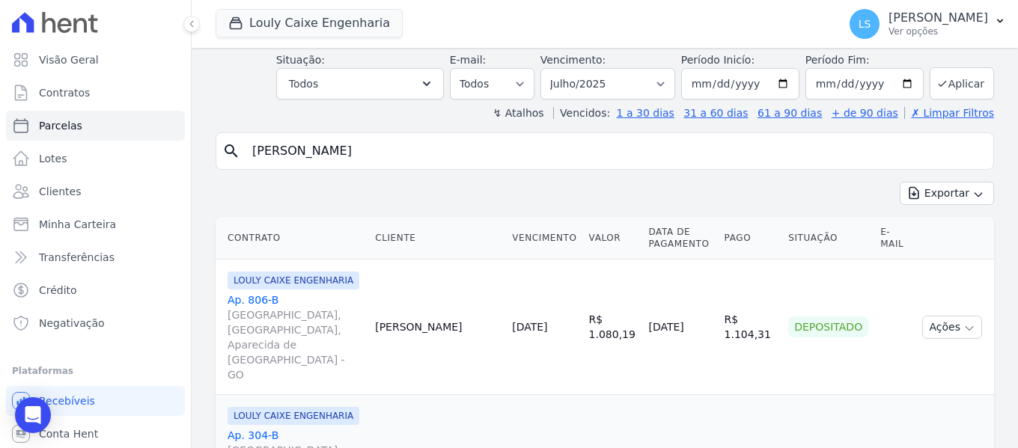
scroll to position [225, 0]
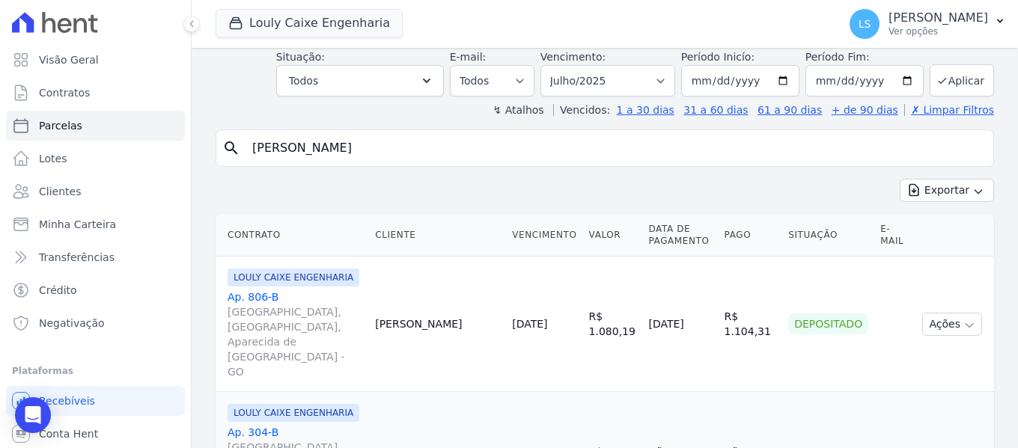
select select
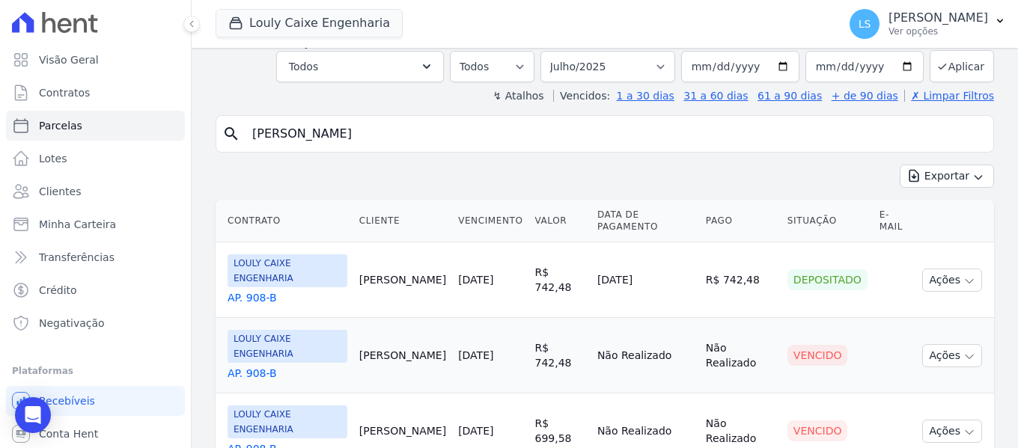
scroll to position [97, 0]
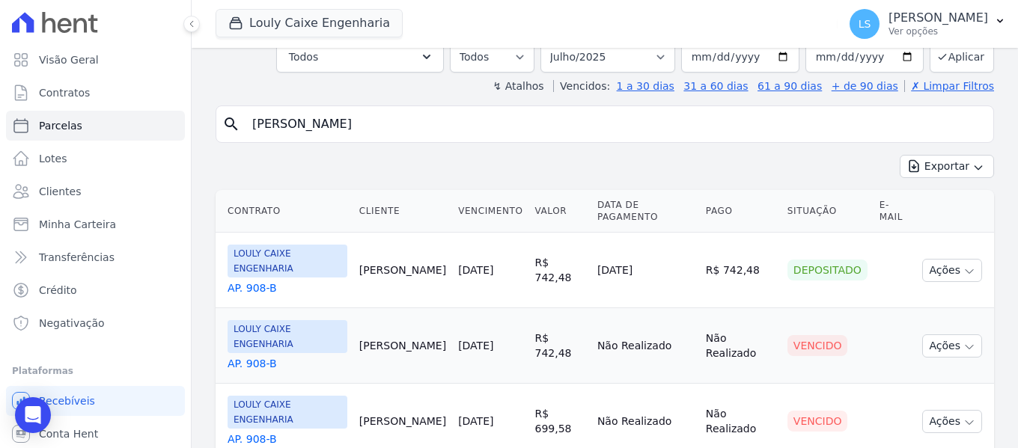
click at [253, 281] on link "AP. 908-B" at bounding box center [288, 288] width 120 height 15
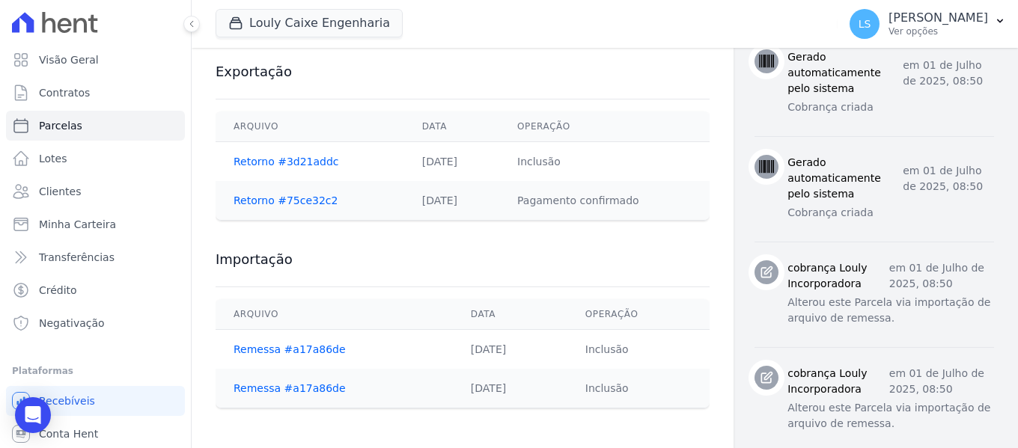
scroll to position [837, 0]
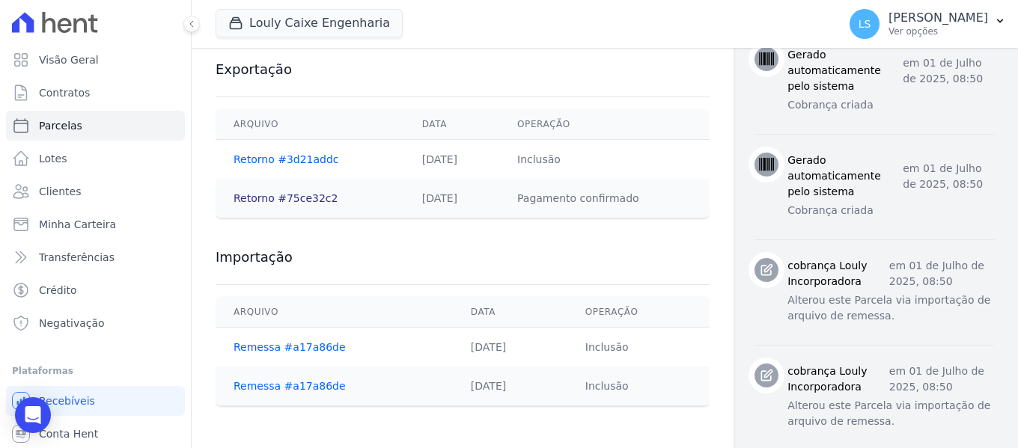
click at [294, 204] on link "Retorno #75ce32c2" at bounding box center [286, 198] width 104 height 12
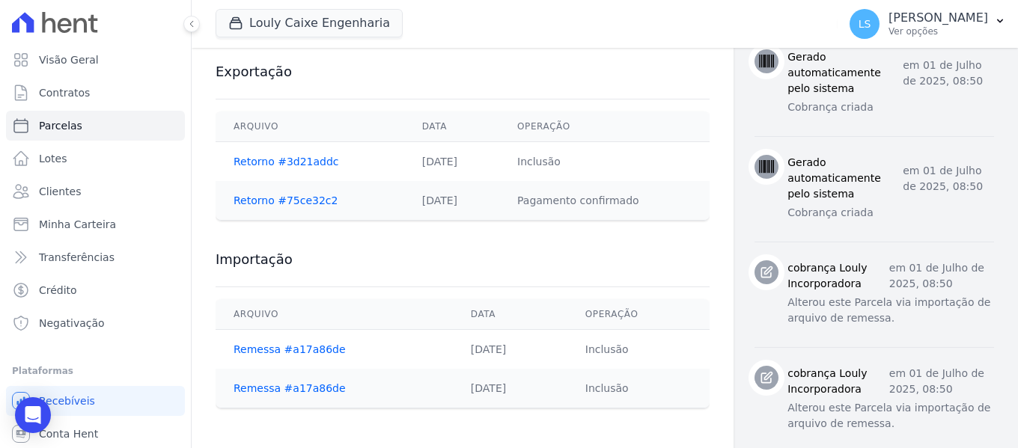
scroll to position [837, 0]
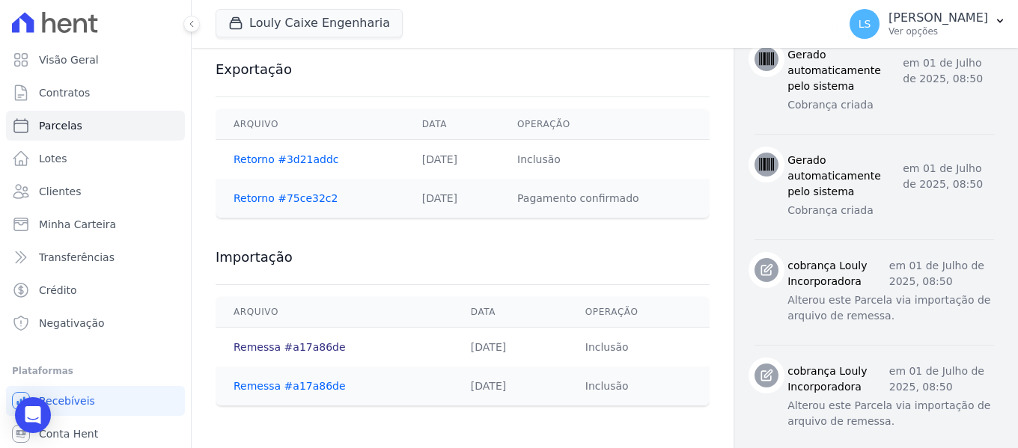
click at [299, 343] on link "Remessa #a17a86de" at bounding box center [290, 347] width 112 height 12
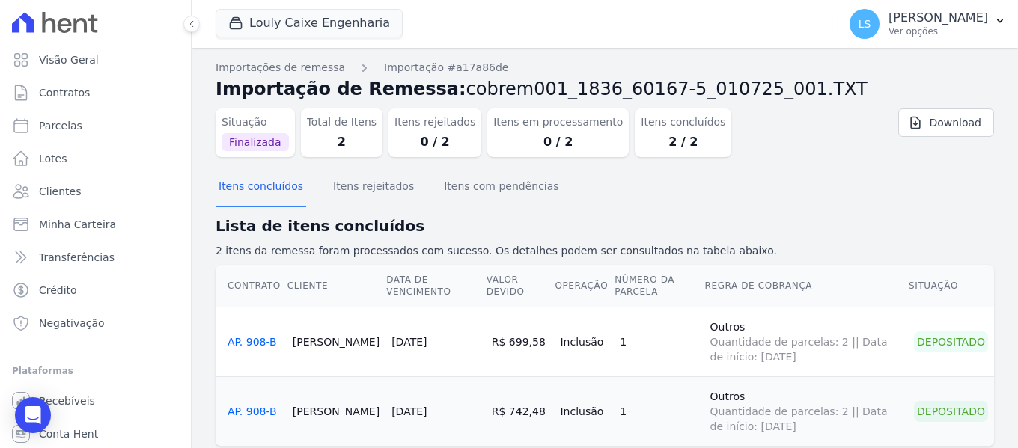
scroll to position [35, 0]
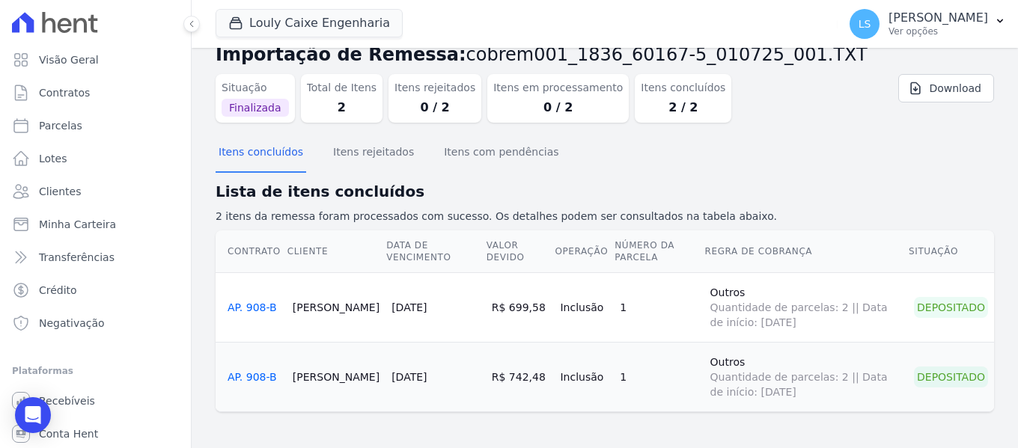
click at [914, 132] on div "Situação Finalizada Total de Itens 2 Itens rejeitados 0 / 2 Itens em processame…" at bounding box center [605, 101] width 778 height 67
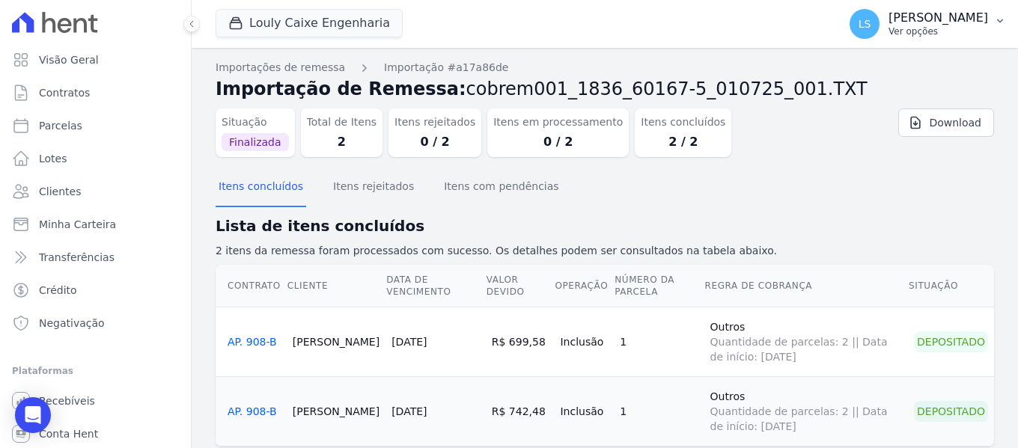
click at [951, 24] on p "[PERSON_NAME]" at bounding box center [939, 17] width 100 height 15
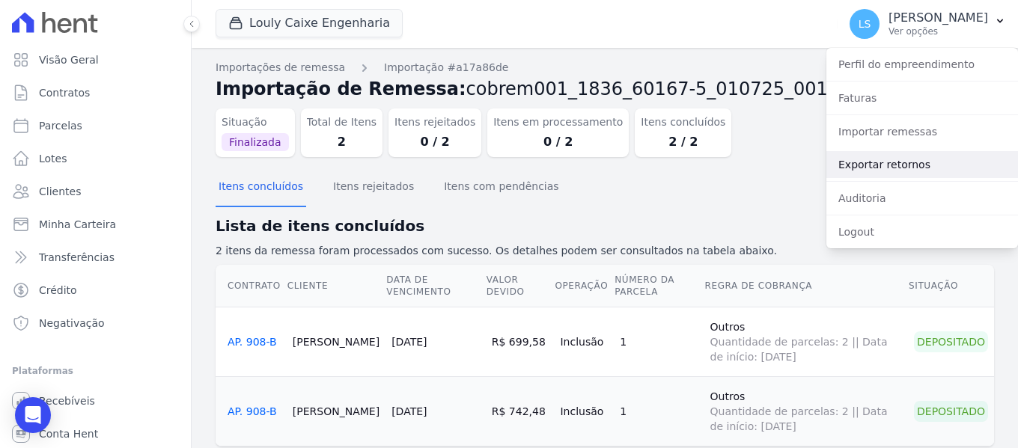
click at [872, 166] on link "Exportar retornos" at bounding box center [922, 164] width 192 height 27
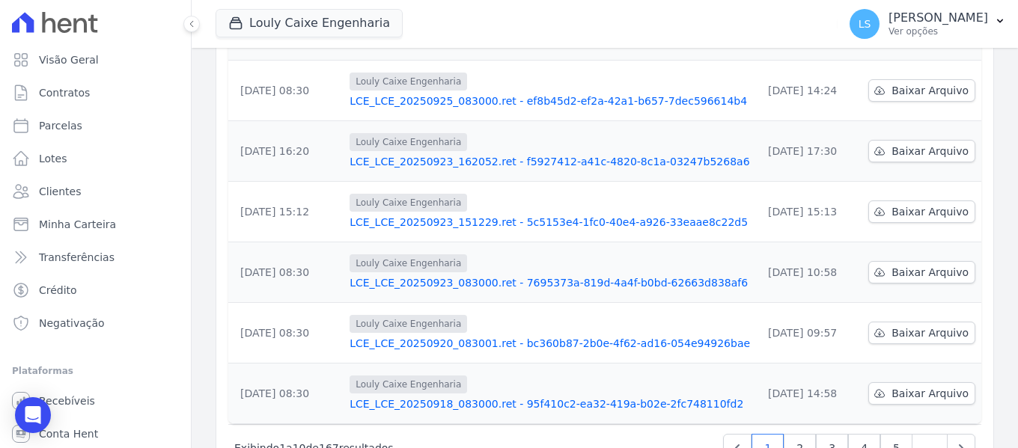
scroll to position [498, 0]
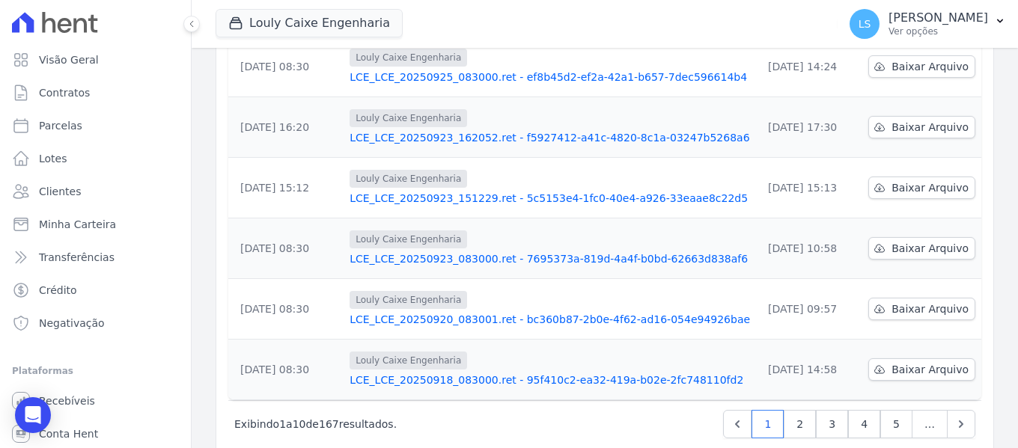
click at [573, 312] on link "LCE_LCE_20250920_083001.ret - bc360b87-2b0e-4f62-ad16-054e94926bae" at bounding box center [550, 319] width 400 height 15
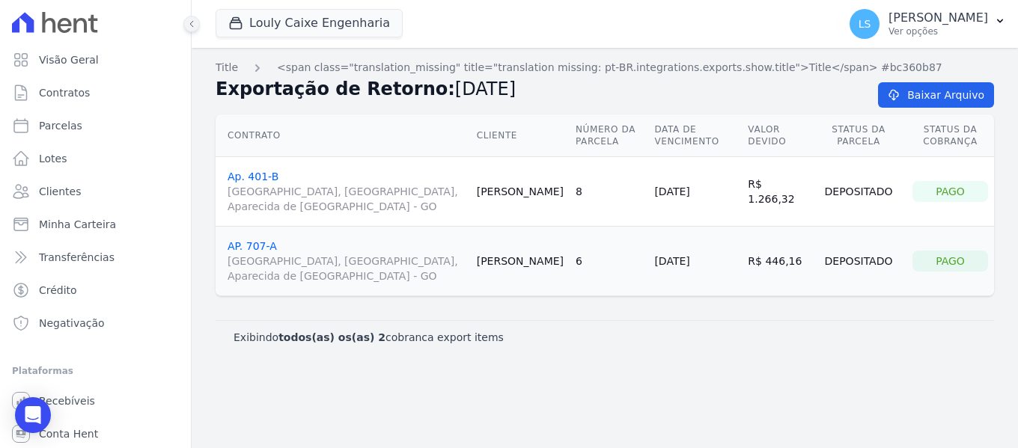
click at [191, 28] on button at bounding box center [191, 24] width 16 height 16
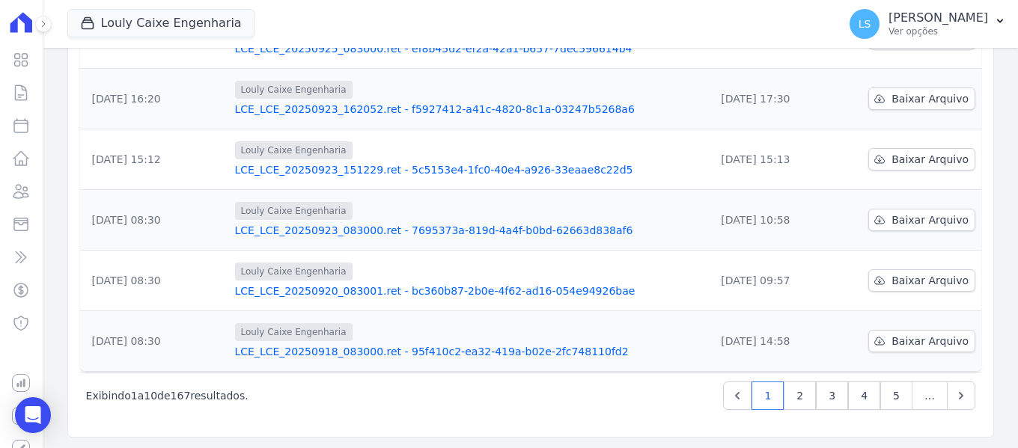
scroll to position [498, 0]
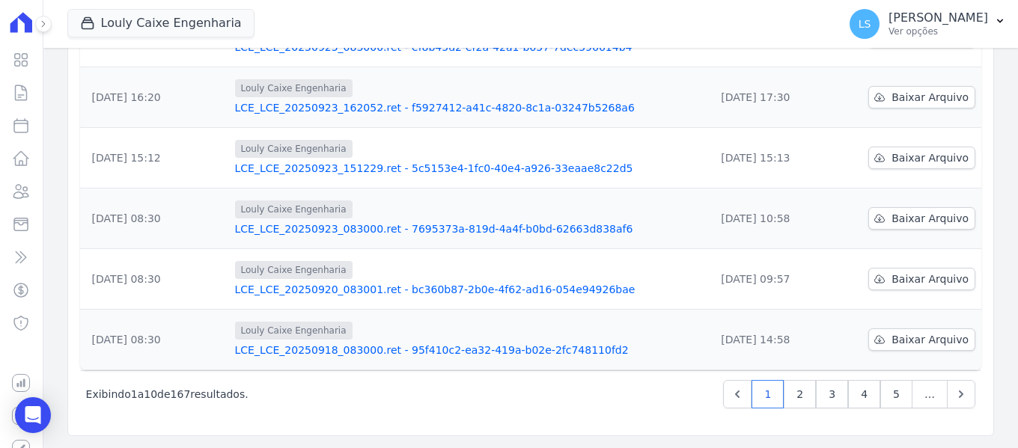
click at [516, 228] on link "LCE_LCE_20250923_083000.ret - 7695373a-819d-4a4f-b0bd-62663d838af6" at bounding box center [469, 229] width 469 height 15
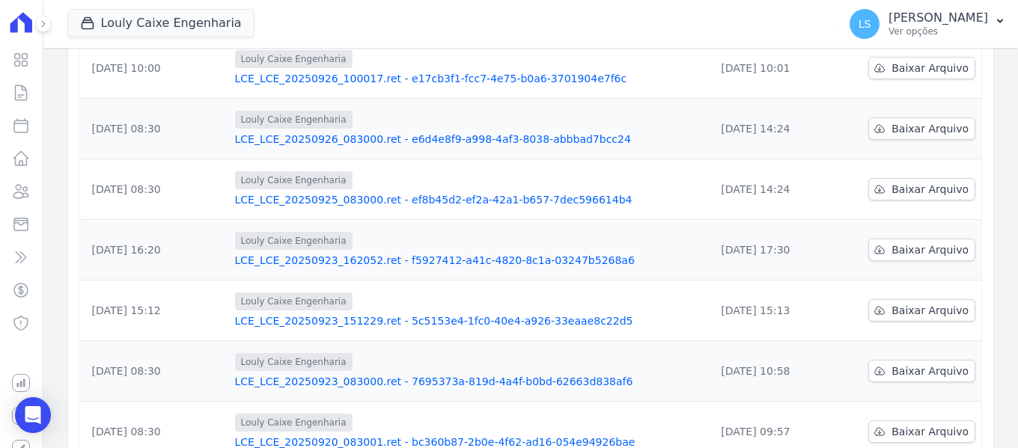
scroll to position [374, 0]
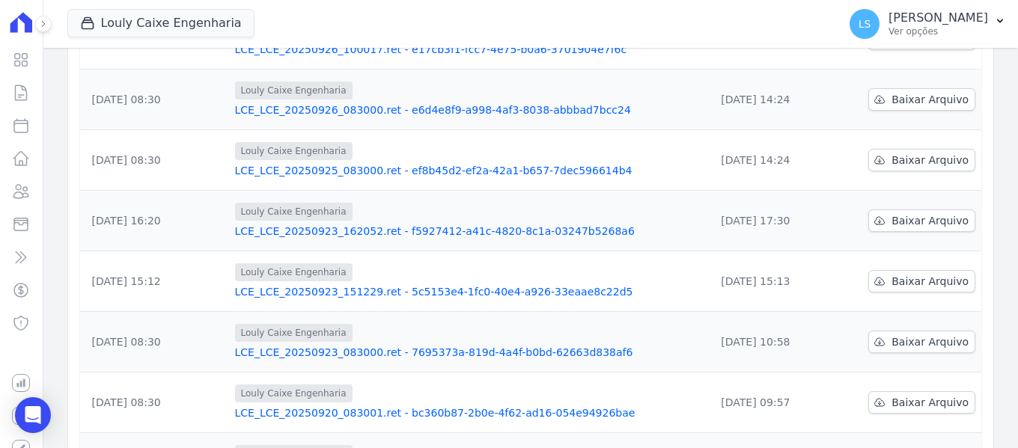
click at [381, 356] on link "LCE_LCE_20250923_083000.ret - 7695373a-819d-4a4f-b0bd-62663d838af6" at bounding box center [469, 352] width 469 height 15
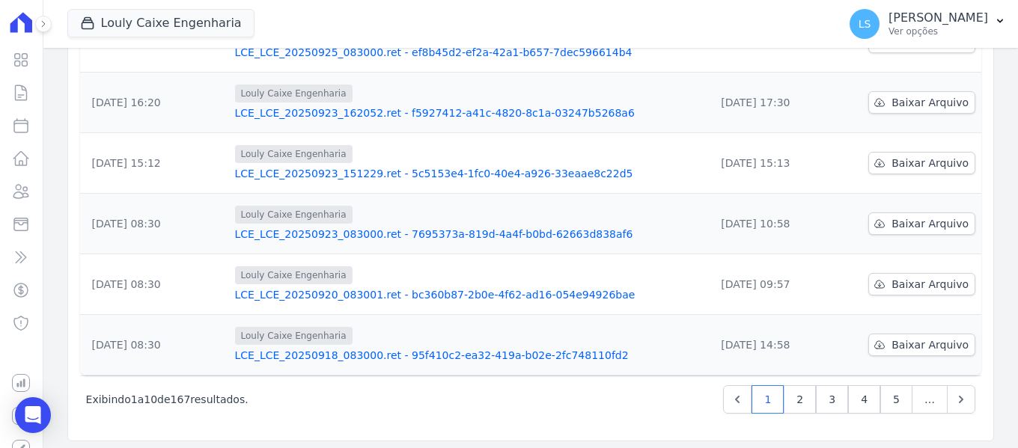
scroll to position [498, 0]
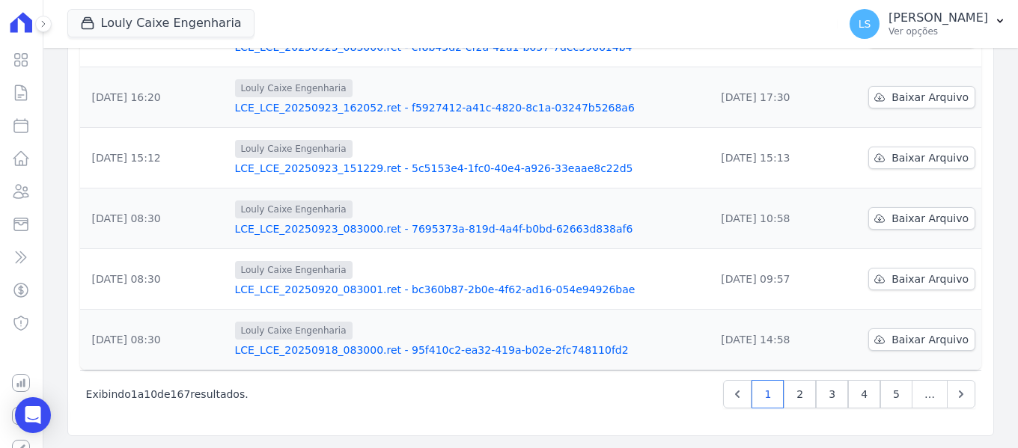
click at [305, 291] on link "LCE_LCE_20250920_083001.ret - bc360b87-2b0e-4f62-ad16-054e94926bae" at bounding box center [469, 289] width 469 height 15
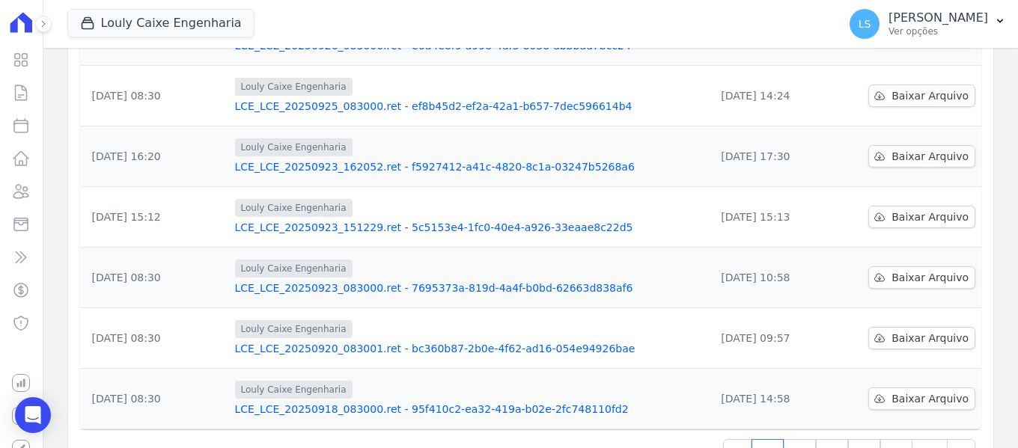
scroll to position [449, 0]
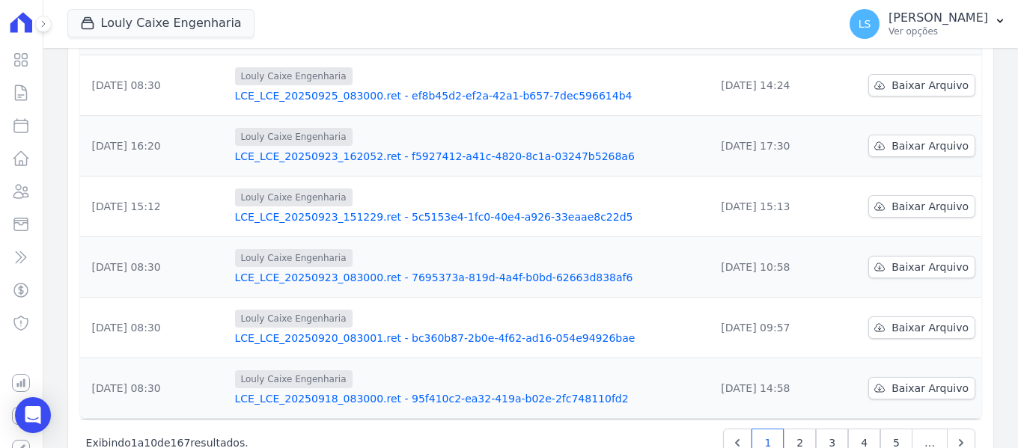
click at [391, 282] on link "LCE_LCE_20250923_083000.ret - 7695373a-819d-4a4f-b0bd-62663d838af6" at bounding box center [469, 277] width 469 height 15
